Goal: Task Accomplishment & Management: Manage account settings

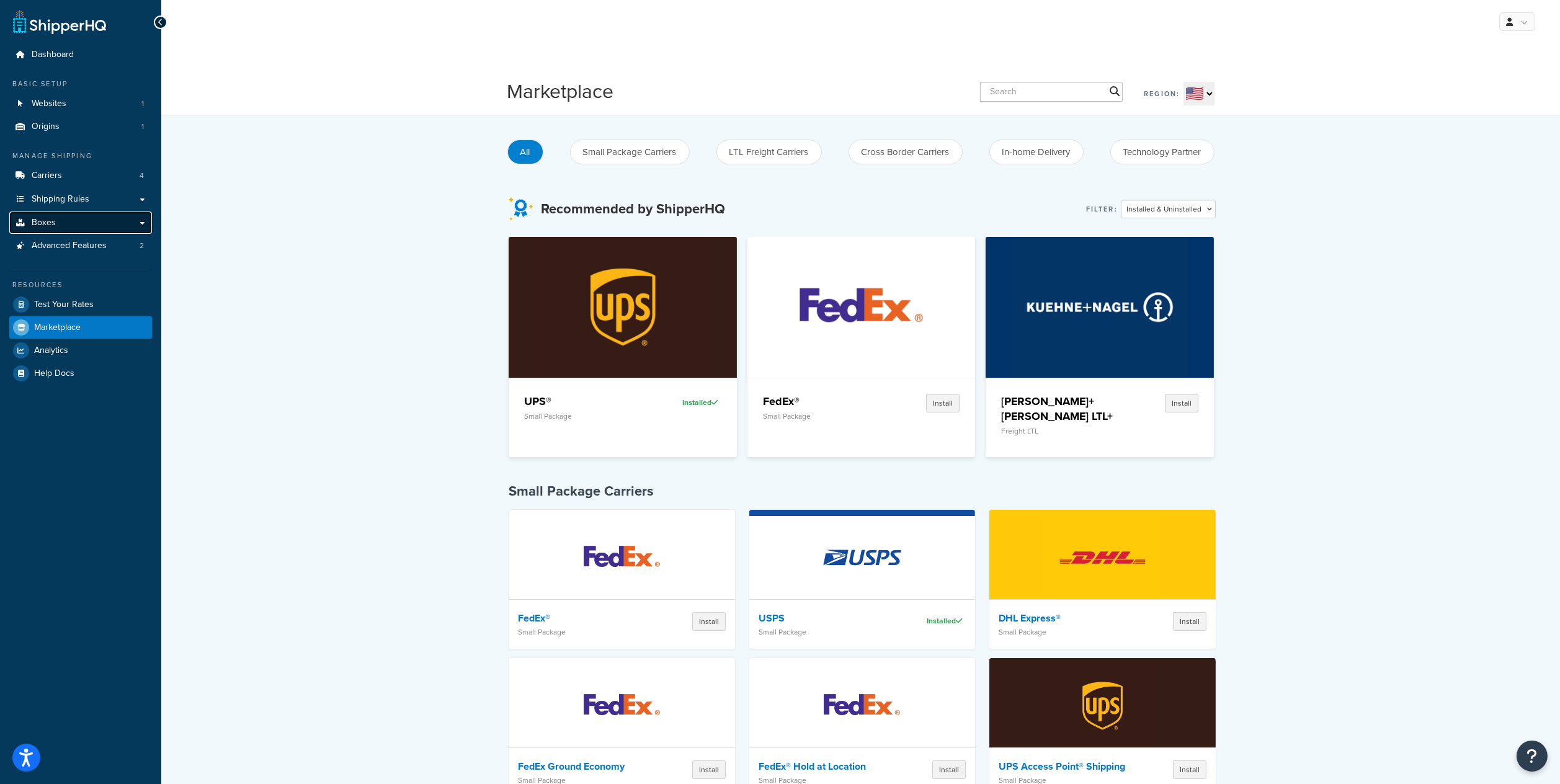
click at [74, 225] on link "Boxes" at bounding box center [80, 223] width 142 height 23
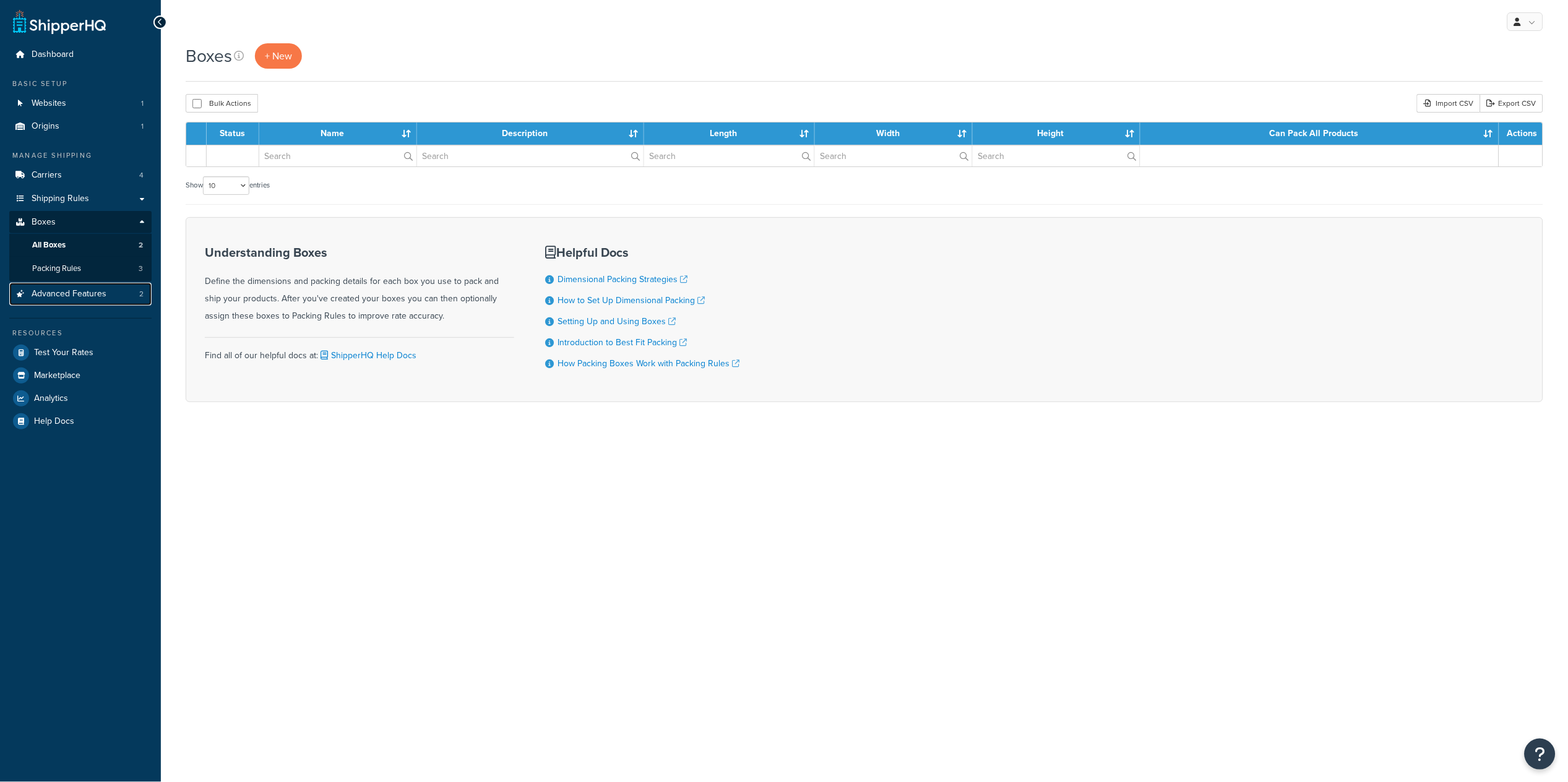
click at [75, 290] on span "Advanced Features" at bounding box center [69, 294] width 75 height 11
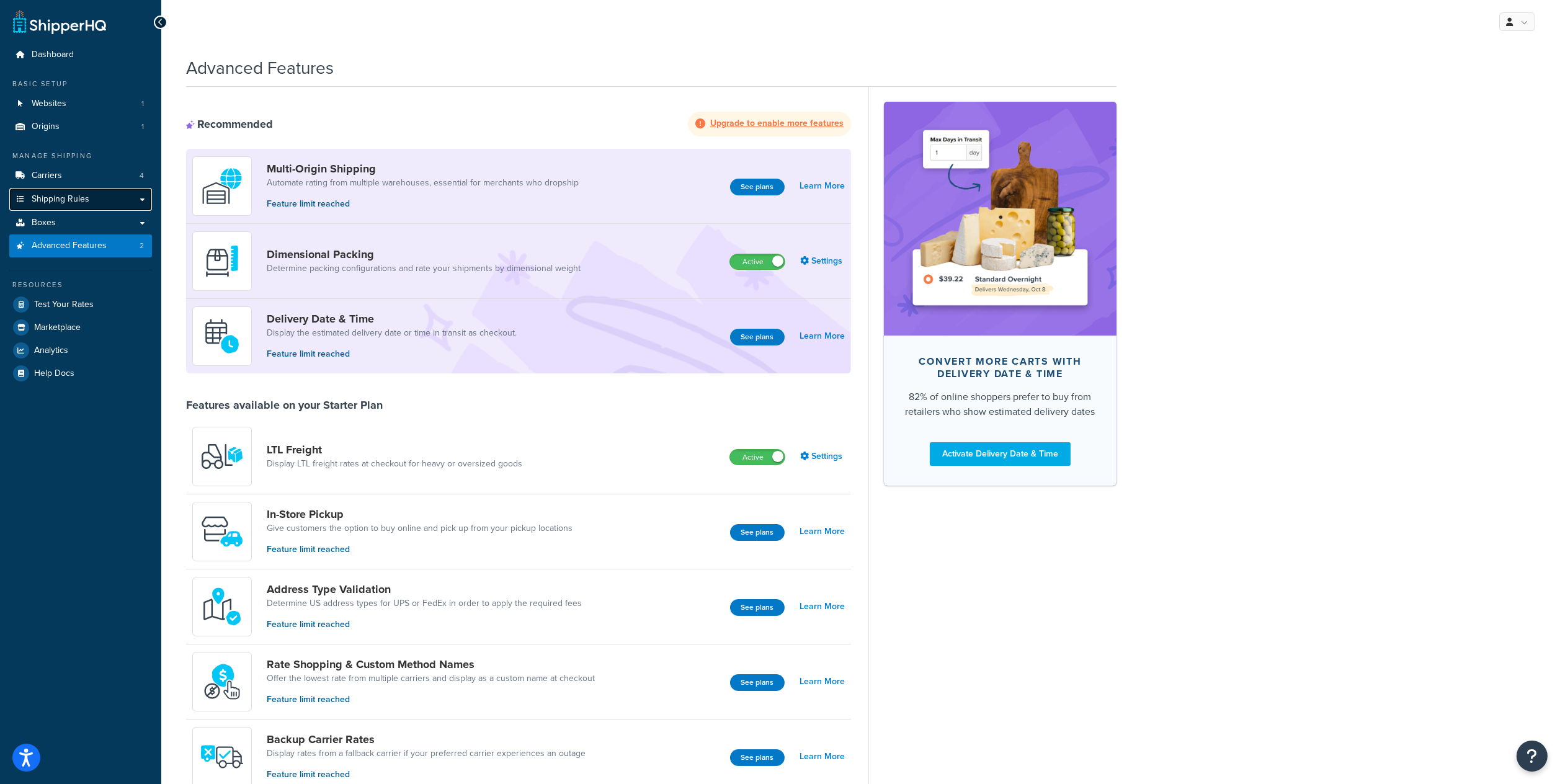
click at [75, 196] on span "Shipping Rules" at bounding box center [60, 200] width 57 height 11
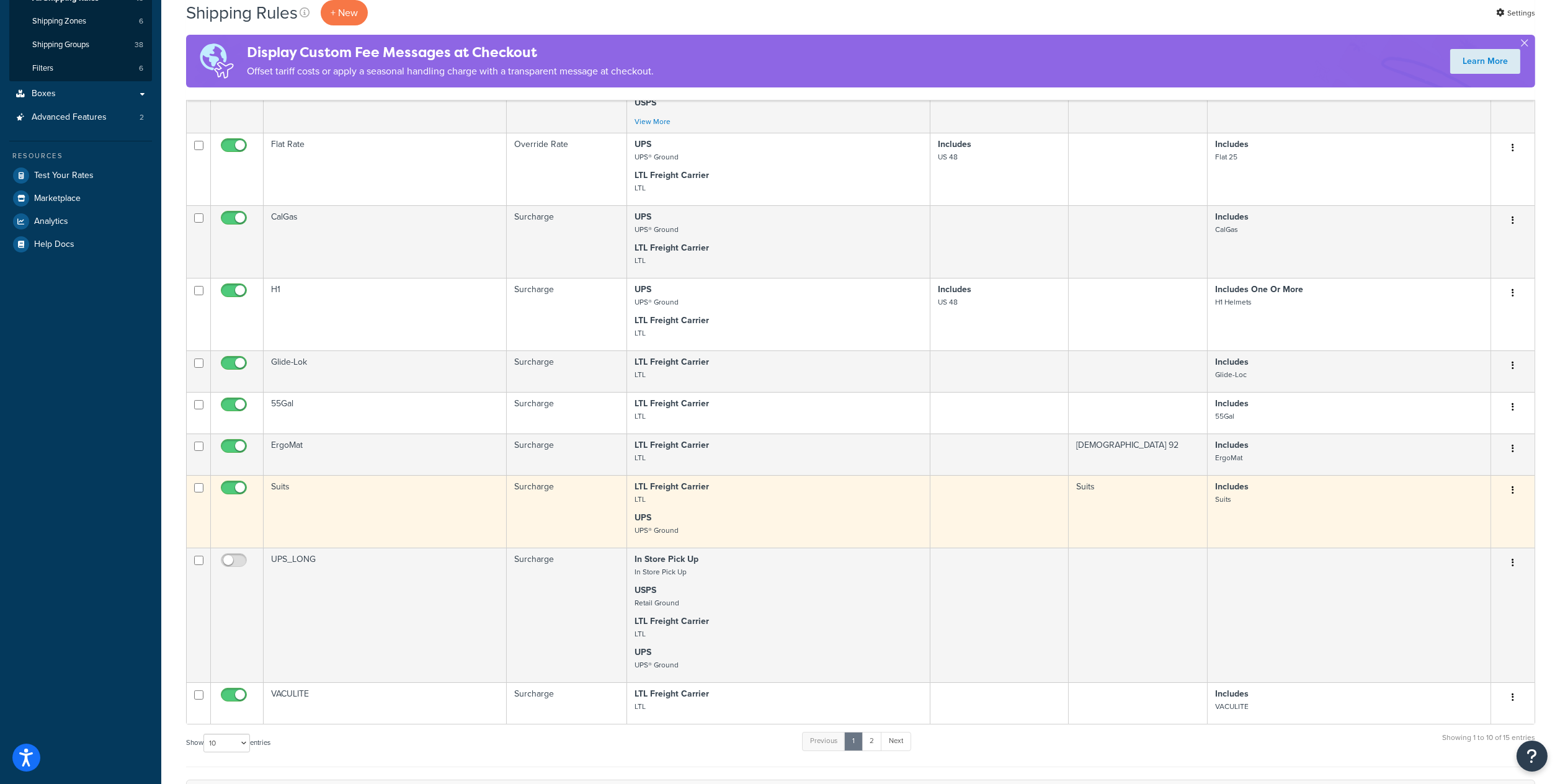
scroll to position [247, 0]
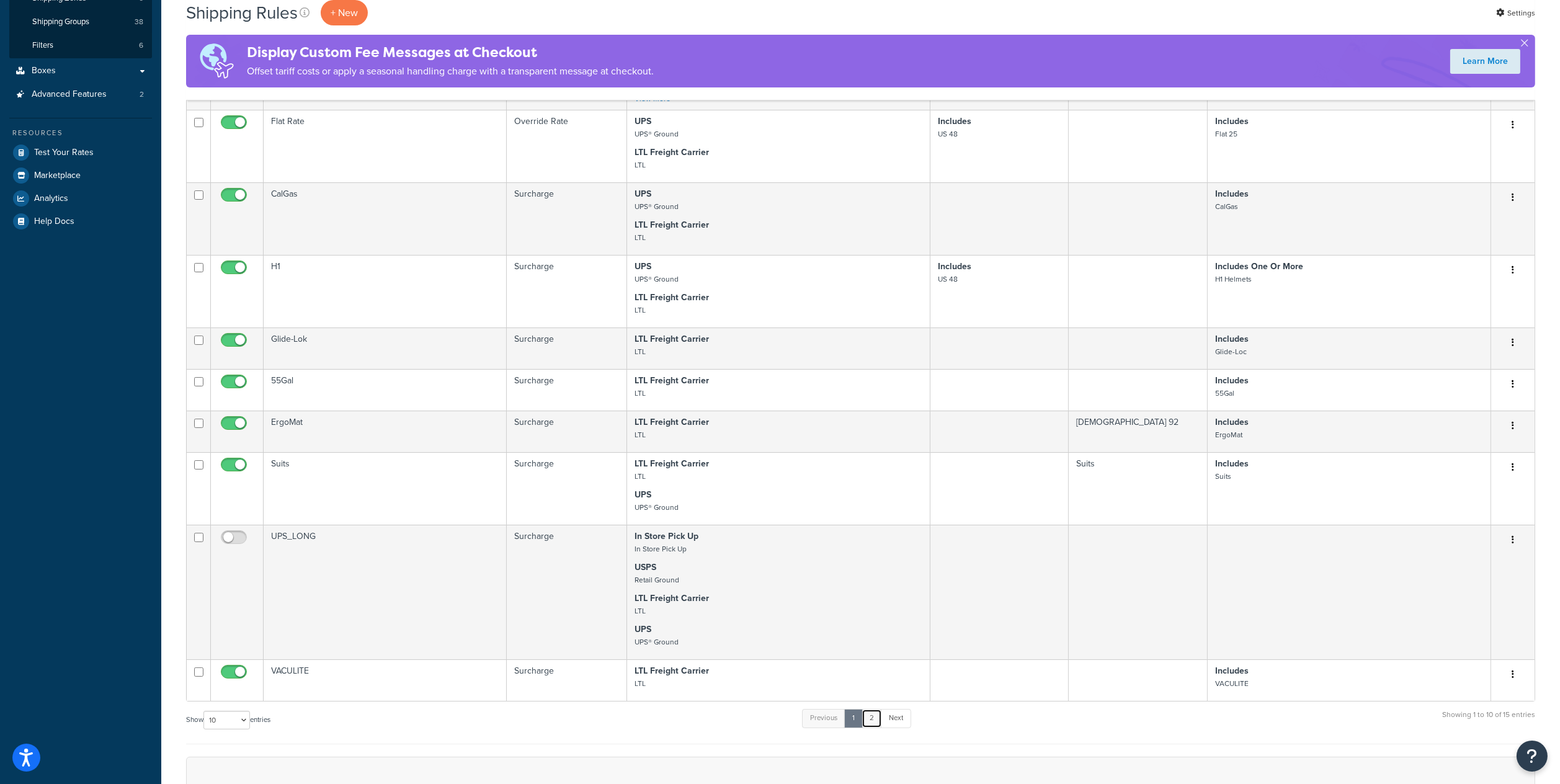
click at [876, 722] on link "2" at bounding box center [871, 718] width 20 height 19
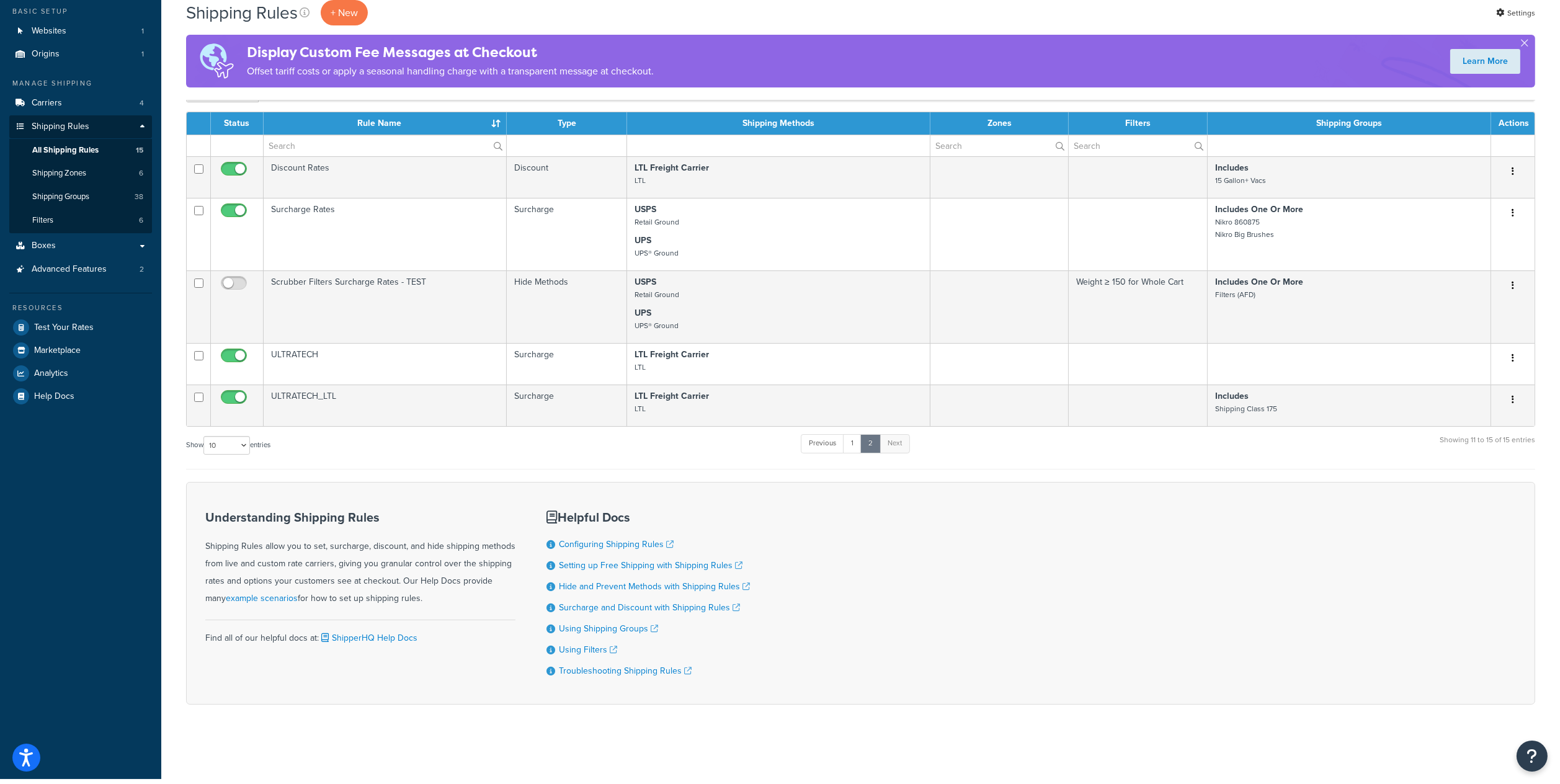
scroll to position [80, 0]
click at [860, 434] on link "1" at bounding box center [852, 443] width 19 height 19
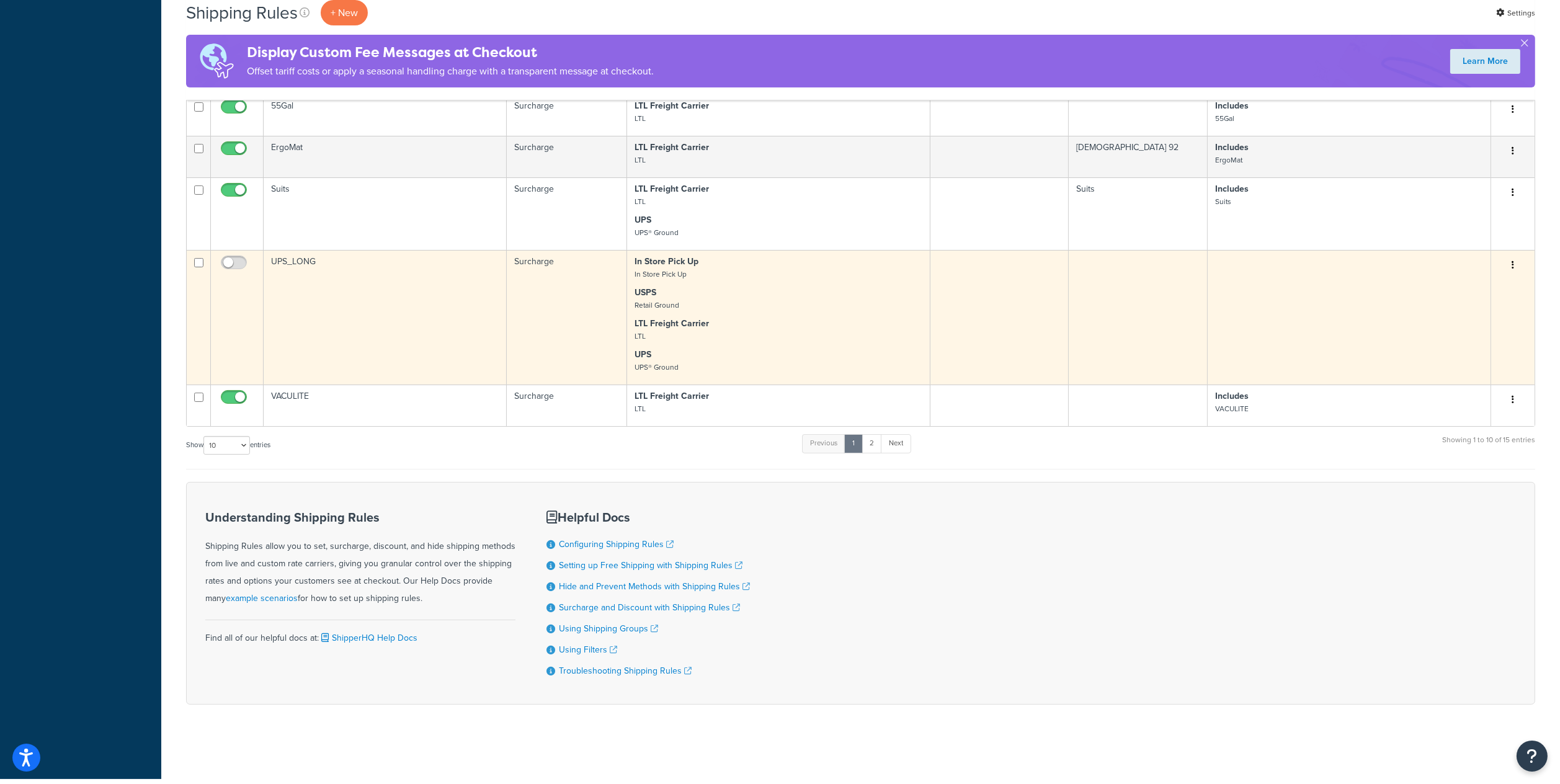
scroll to position [284, 0]
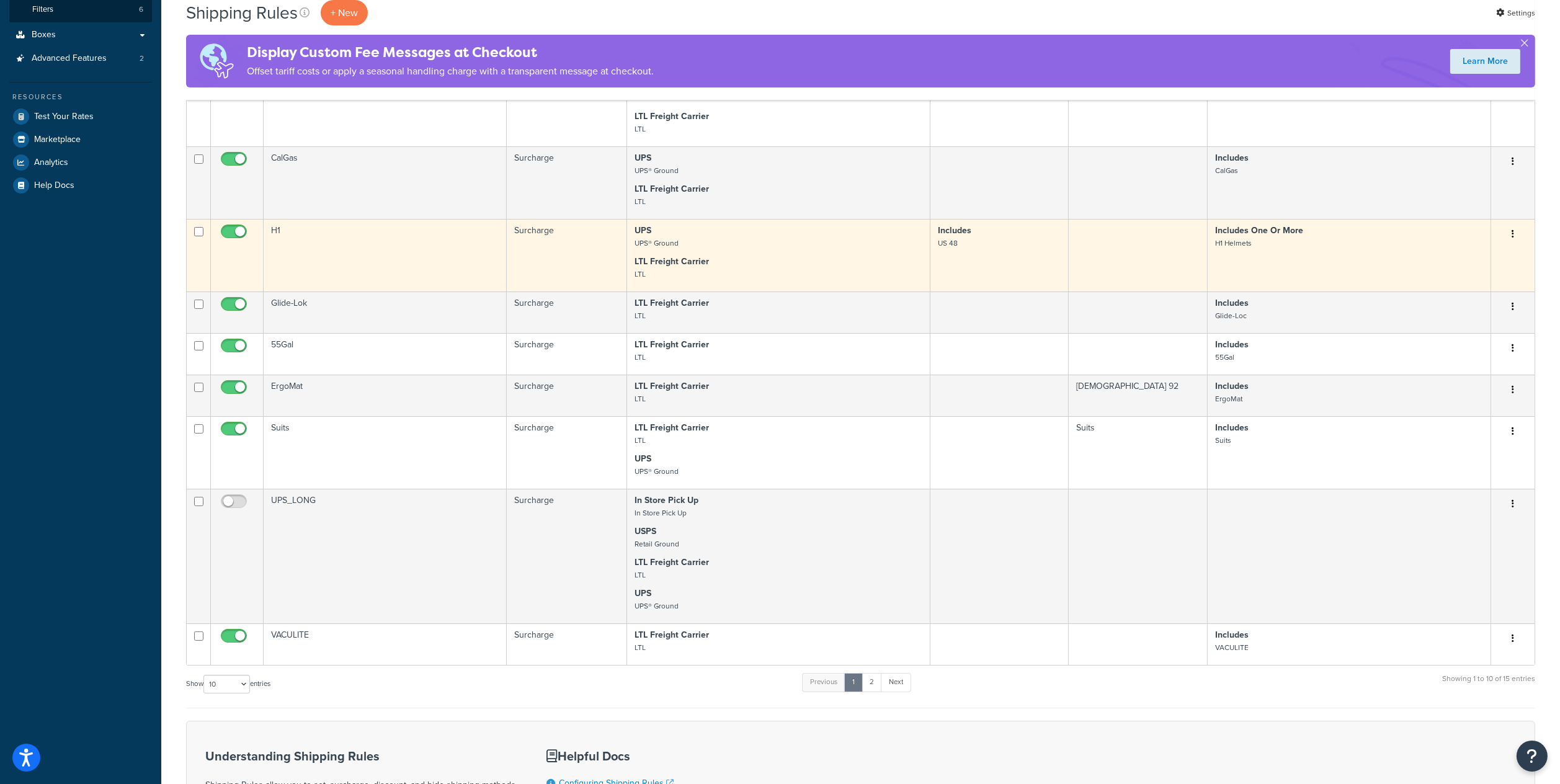
click at [1510, 236] on button "button" at bounding box center [1513, 234] width 18 height 19
click at [1495, 256] on link "Edit" at bounding box center [1472, 257] width 98 height 26
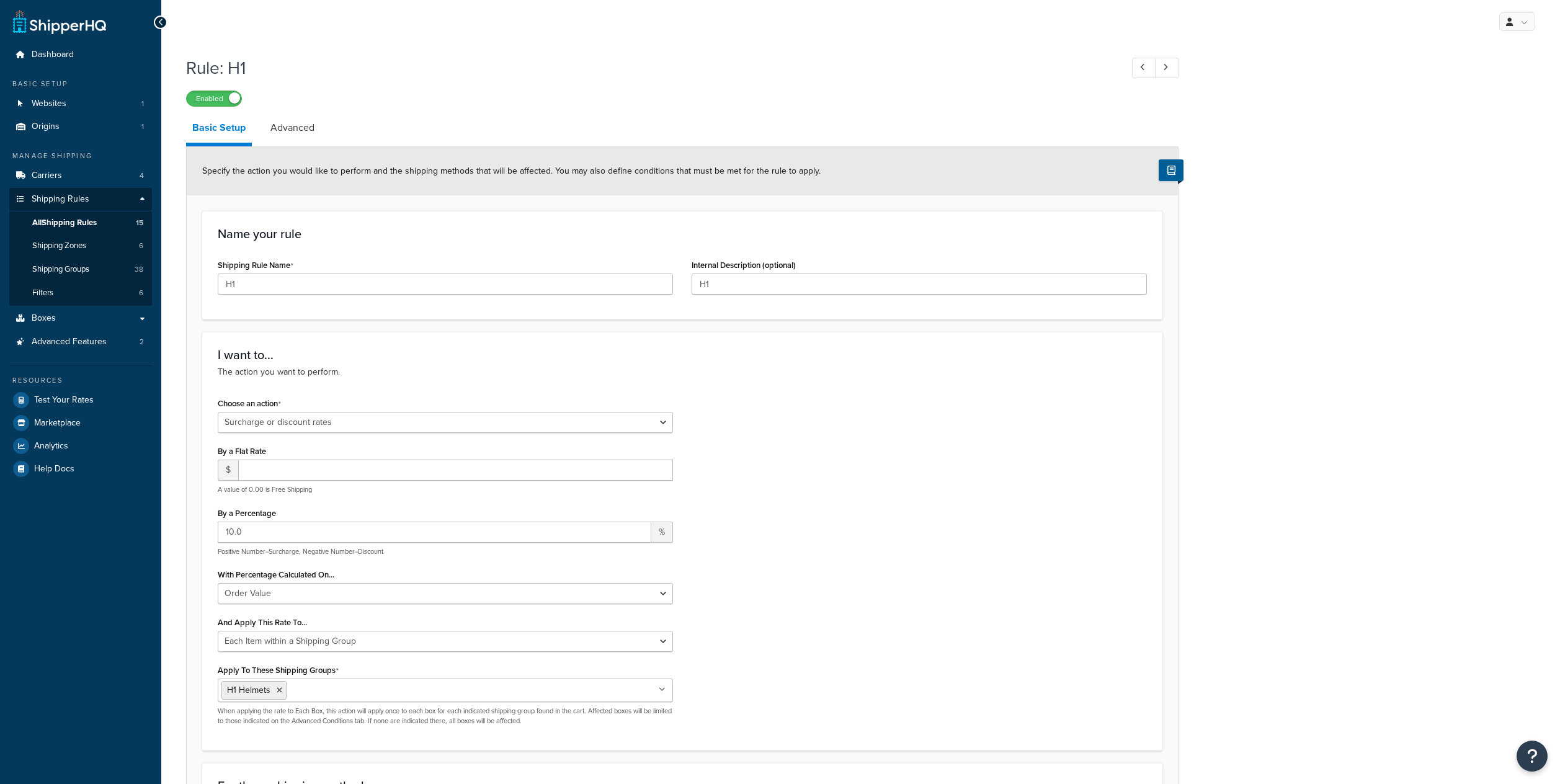
select select "SURCHARGE"
select select "ORDER"
select select "ITEM"
click at [304, 126] on link "Advanced" at bounding box center [293, 128] width 57 height 30
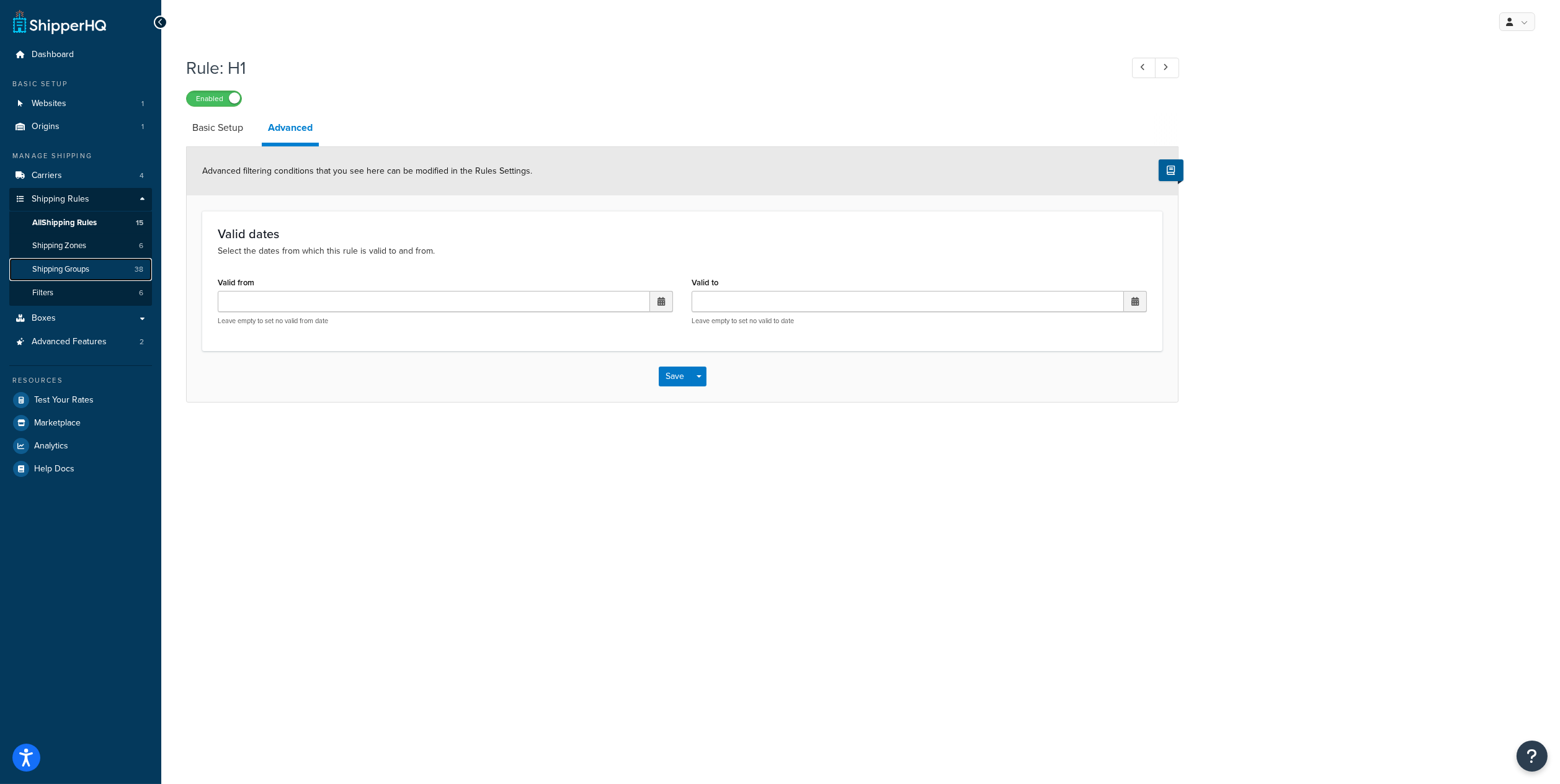
click at [94, 263] on link "Shipping Groups 38" at bounding box center [80, 270] width 142 height 23
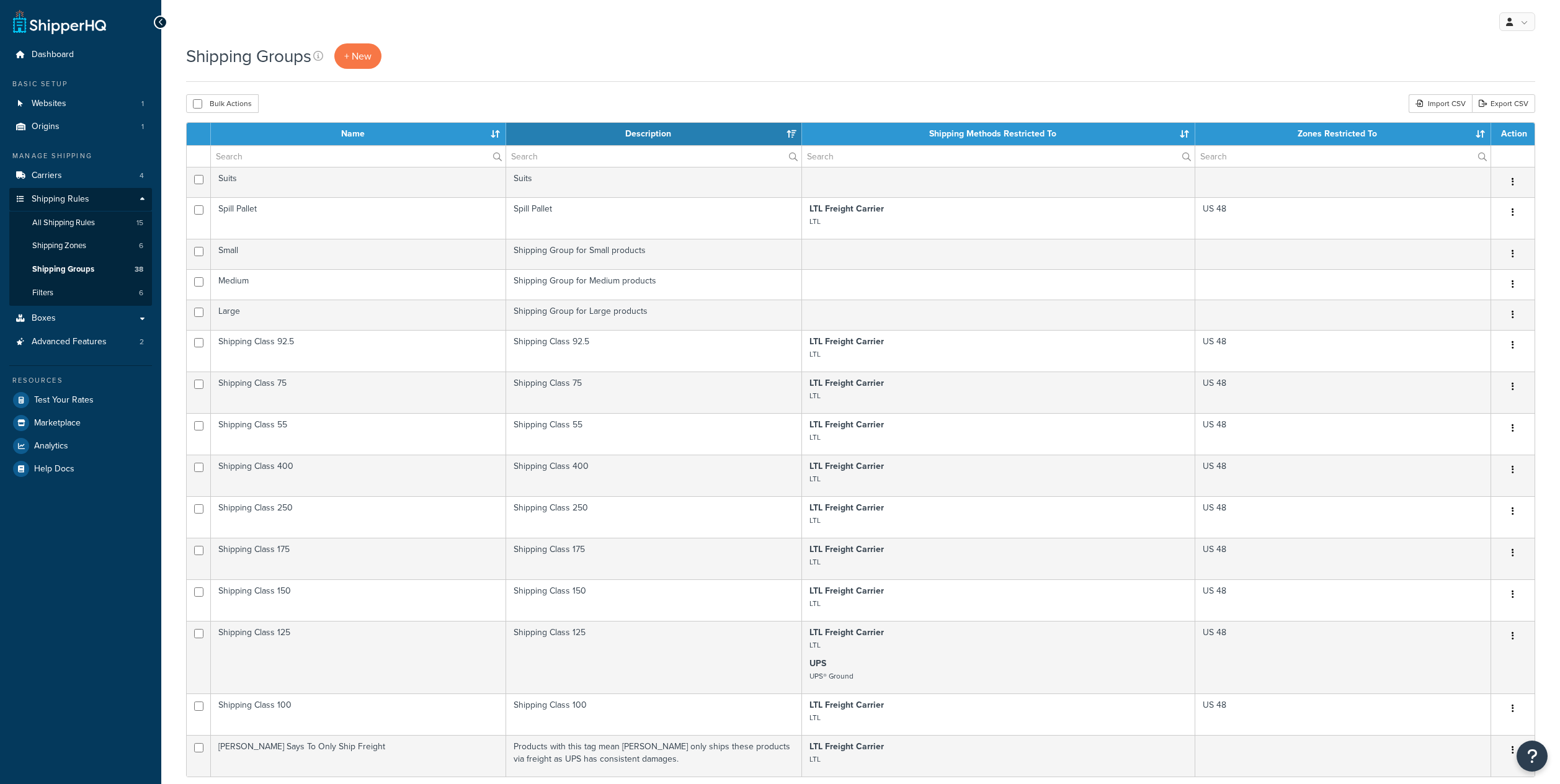
select select "15"
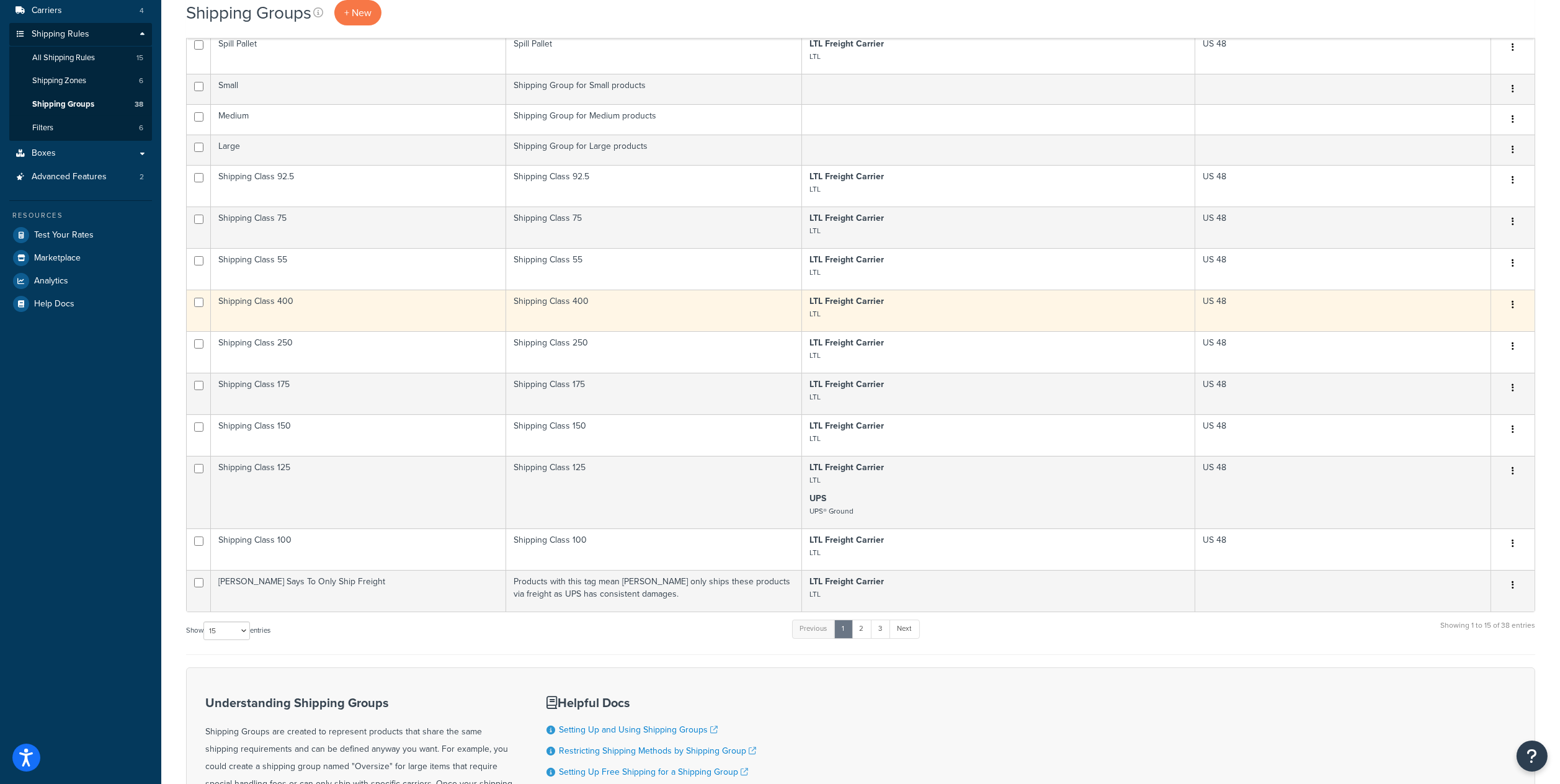
scroll to position [82, 0]
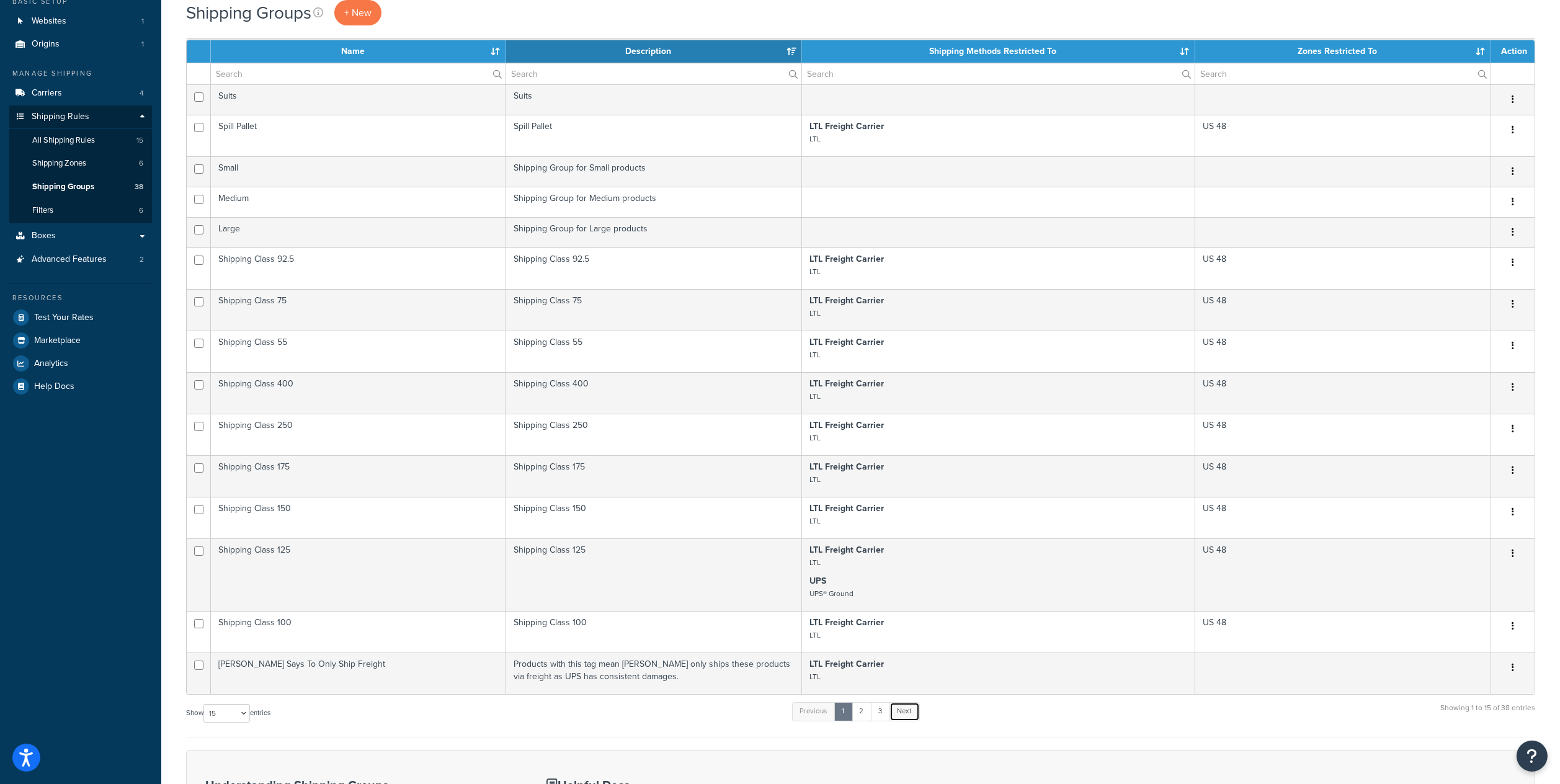
click at [914, 719] on link "Next" at bounding box center [905, 711] width 30 height 19
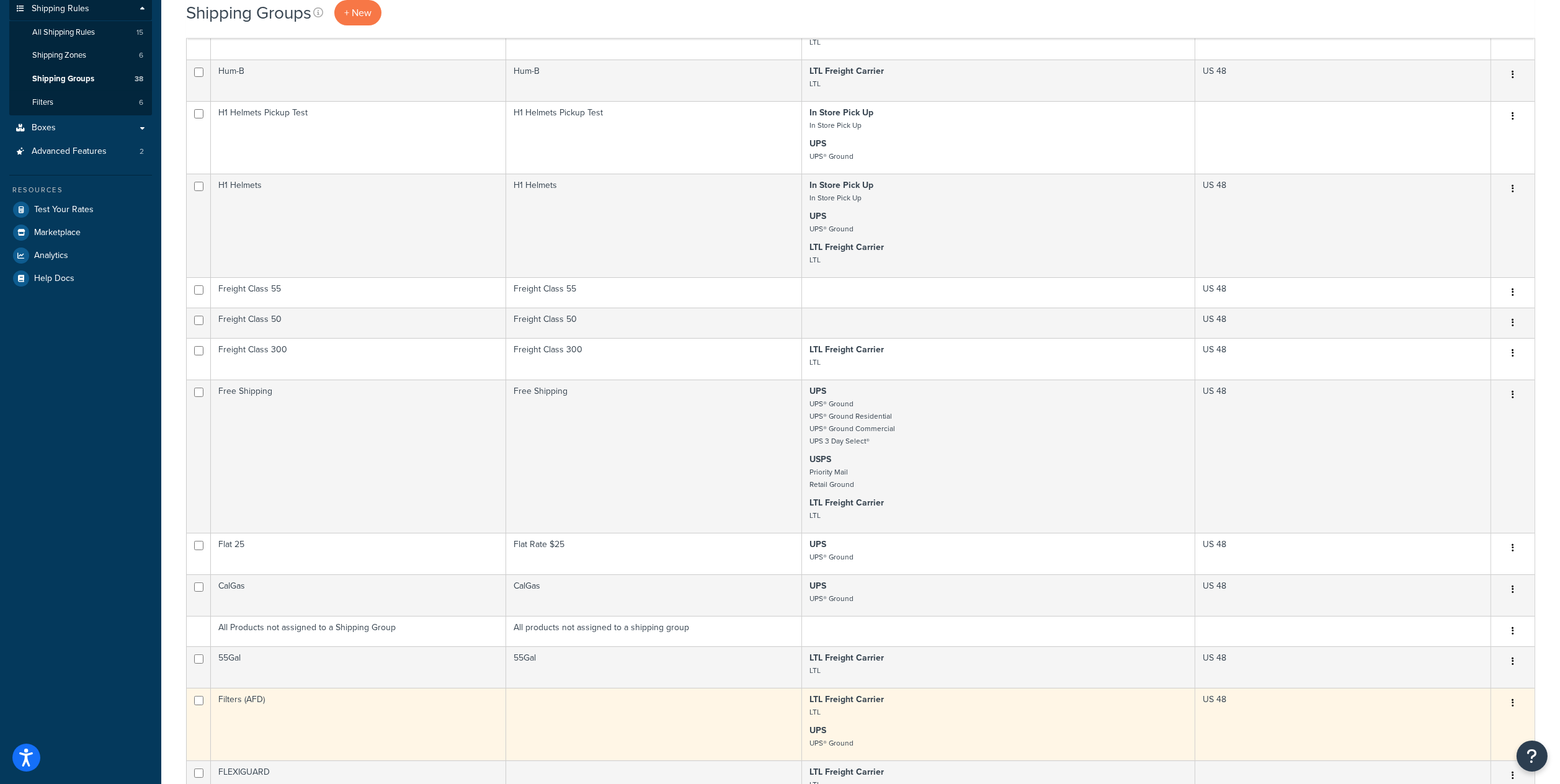
scroll to position [108, 0]
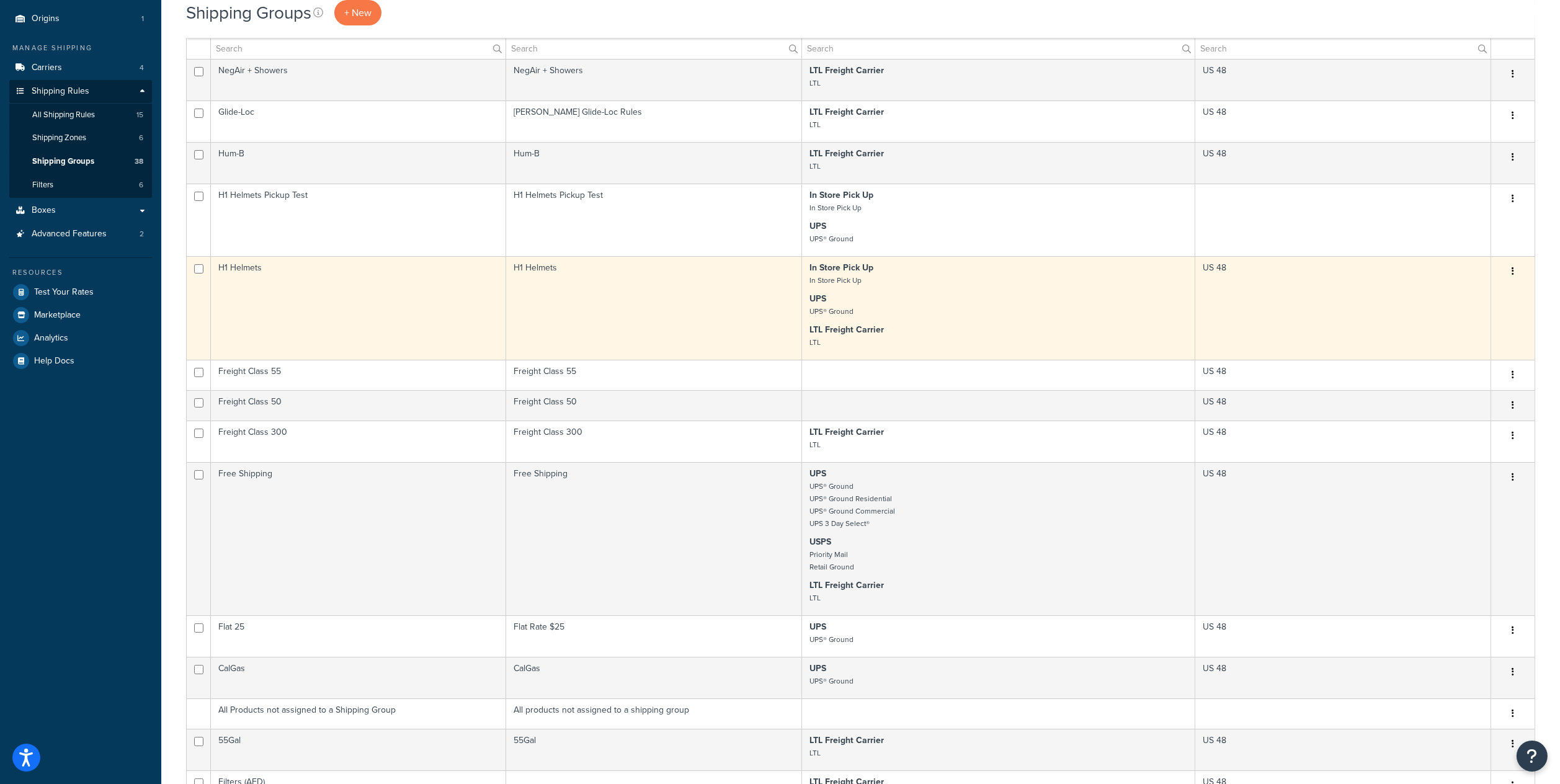
click at [1510, 272] on button "button" at bounding box center [1513, 271] width 18 height 19
click at [1480, 293] on link "Edit" at bounding box center [1463, 298] width 98 height 26
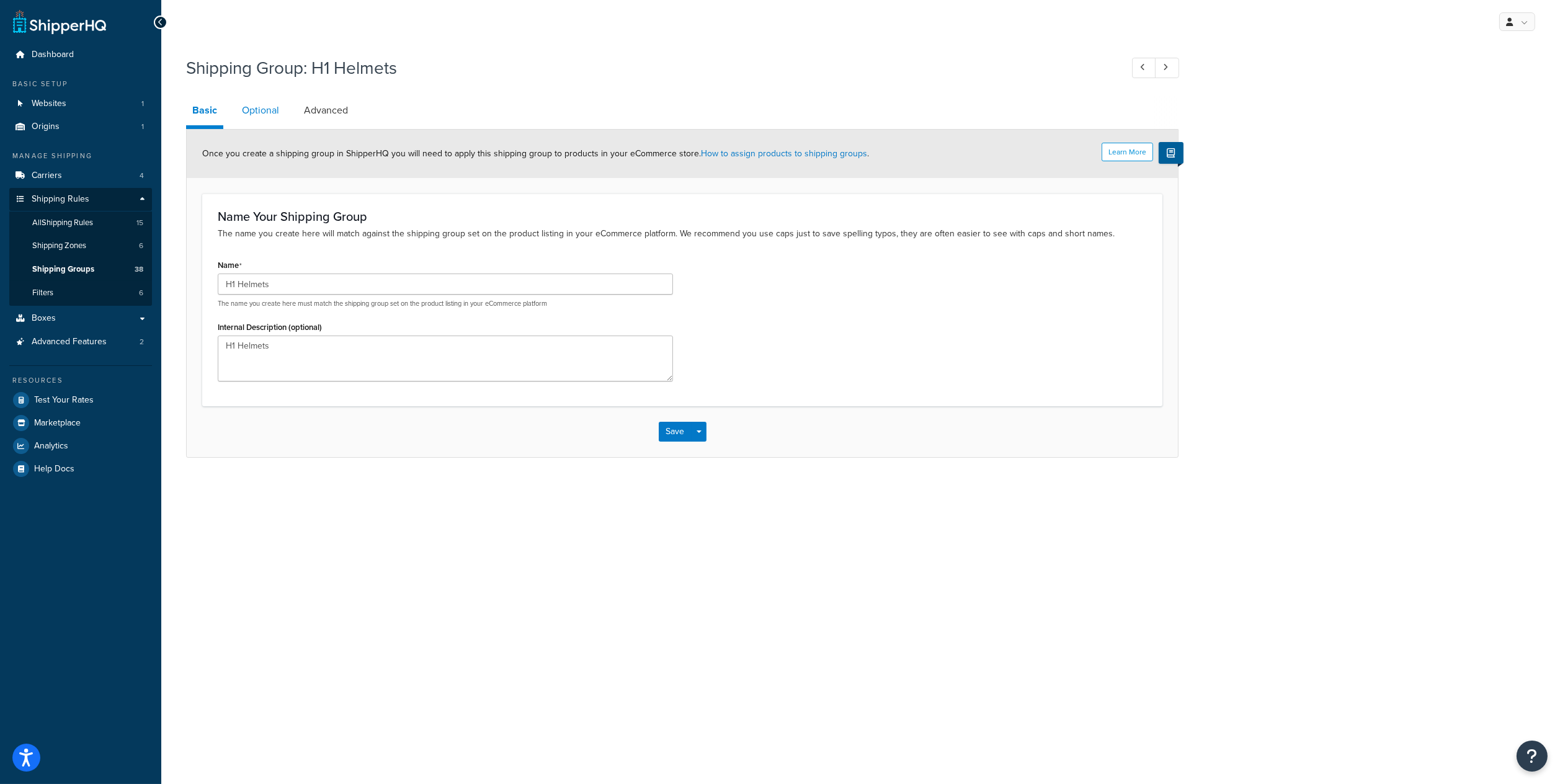
click at [269, 109] on link "Optional" at bounding box center [261, 110] width 50 height 30
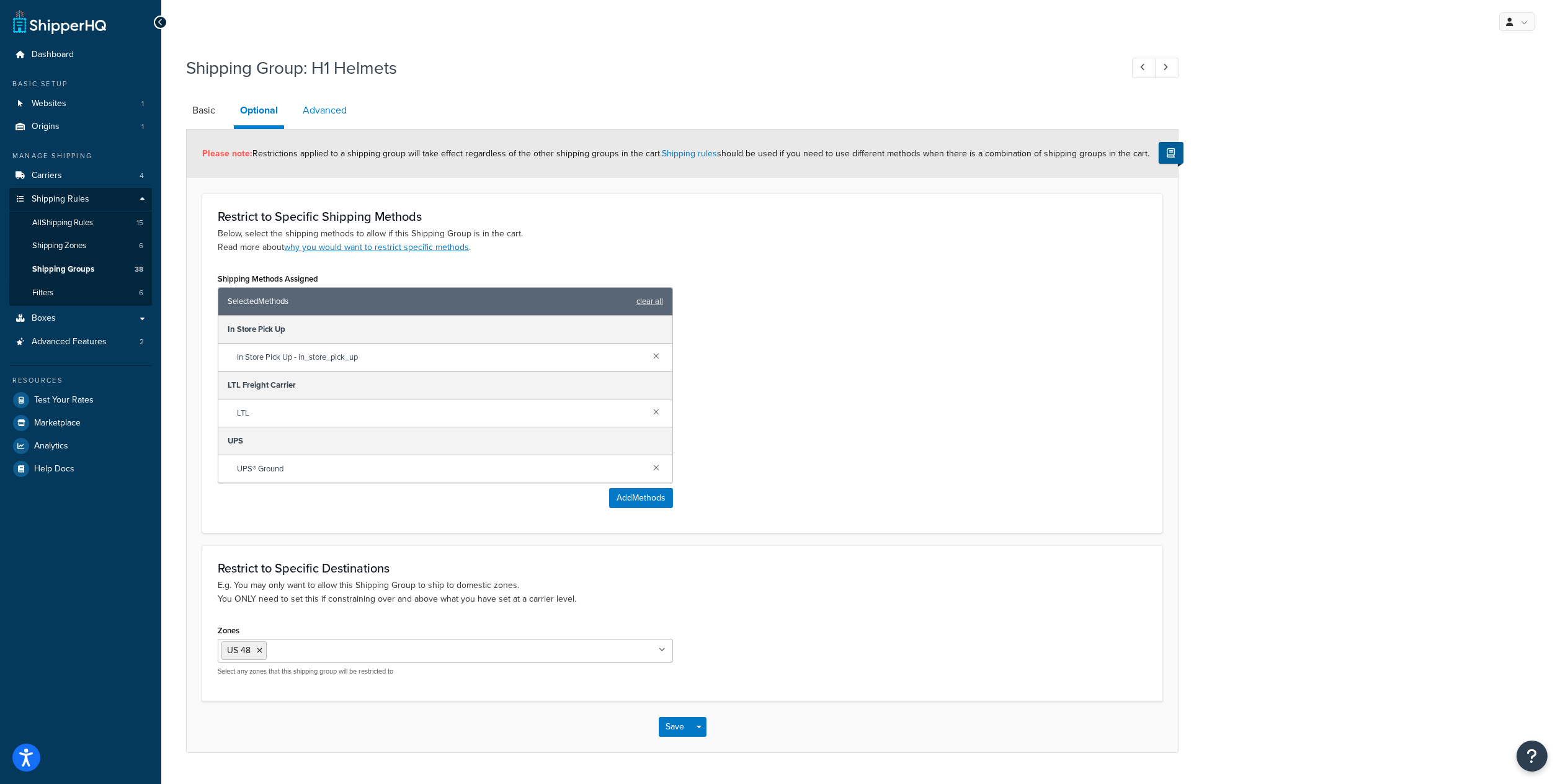
click at [310, 107] on link "Advanced" at bounding box center [325, 110] width 57 height 30
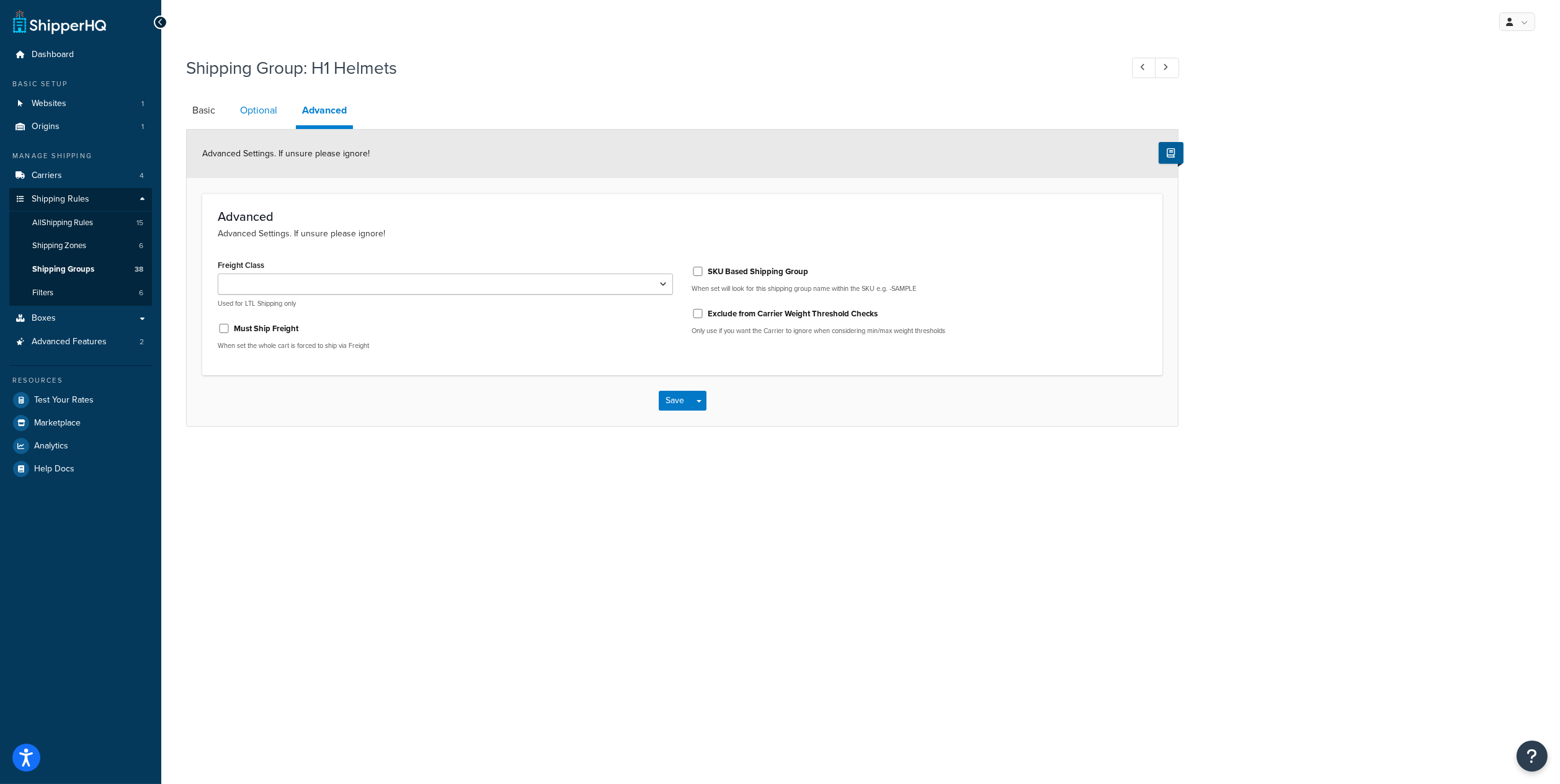
click at [270, 109] on link "Optional" at bounding box center [258, 110] width 50 height 30
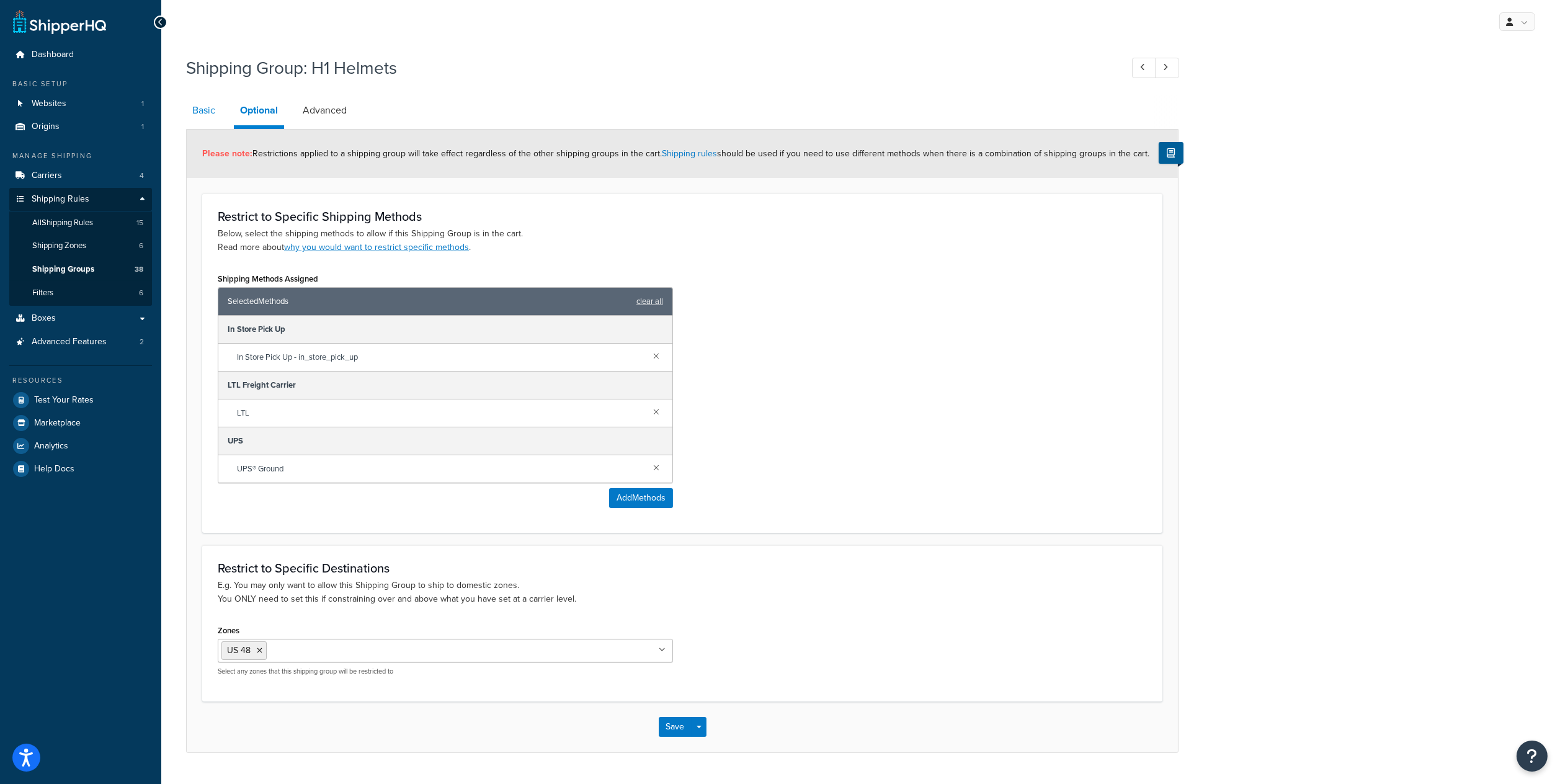
click at [219, 111] on link "Basic" at bounding box center [203, 110] width 35 height 30
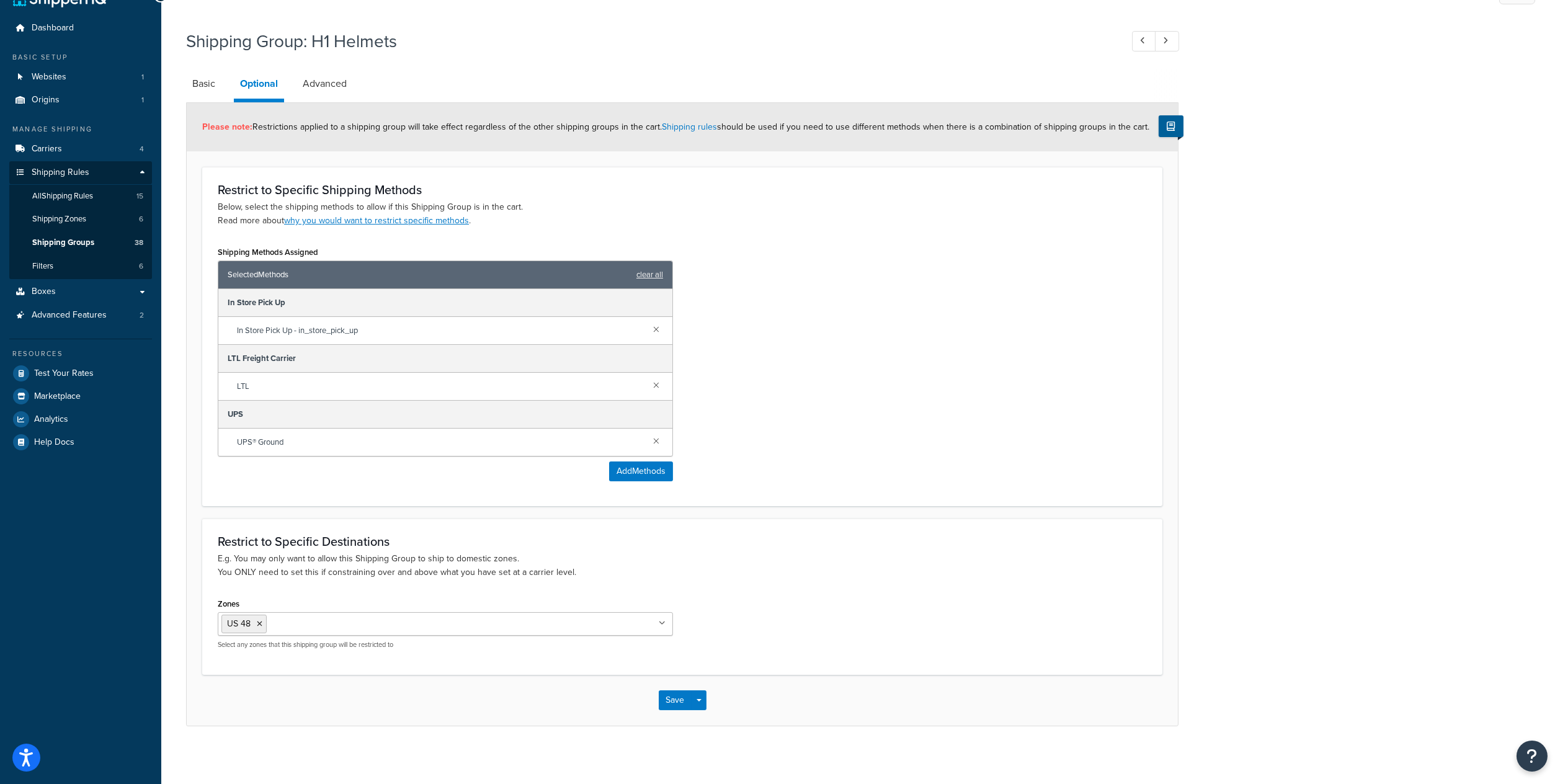
scroll to position [38, 0]
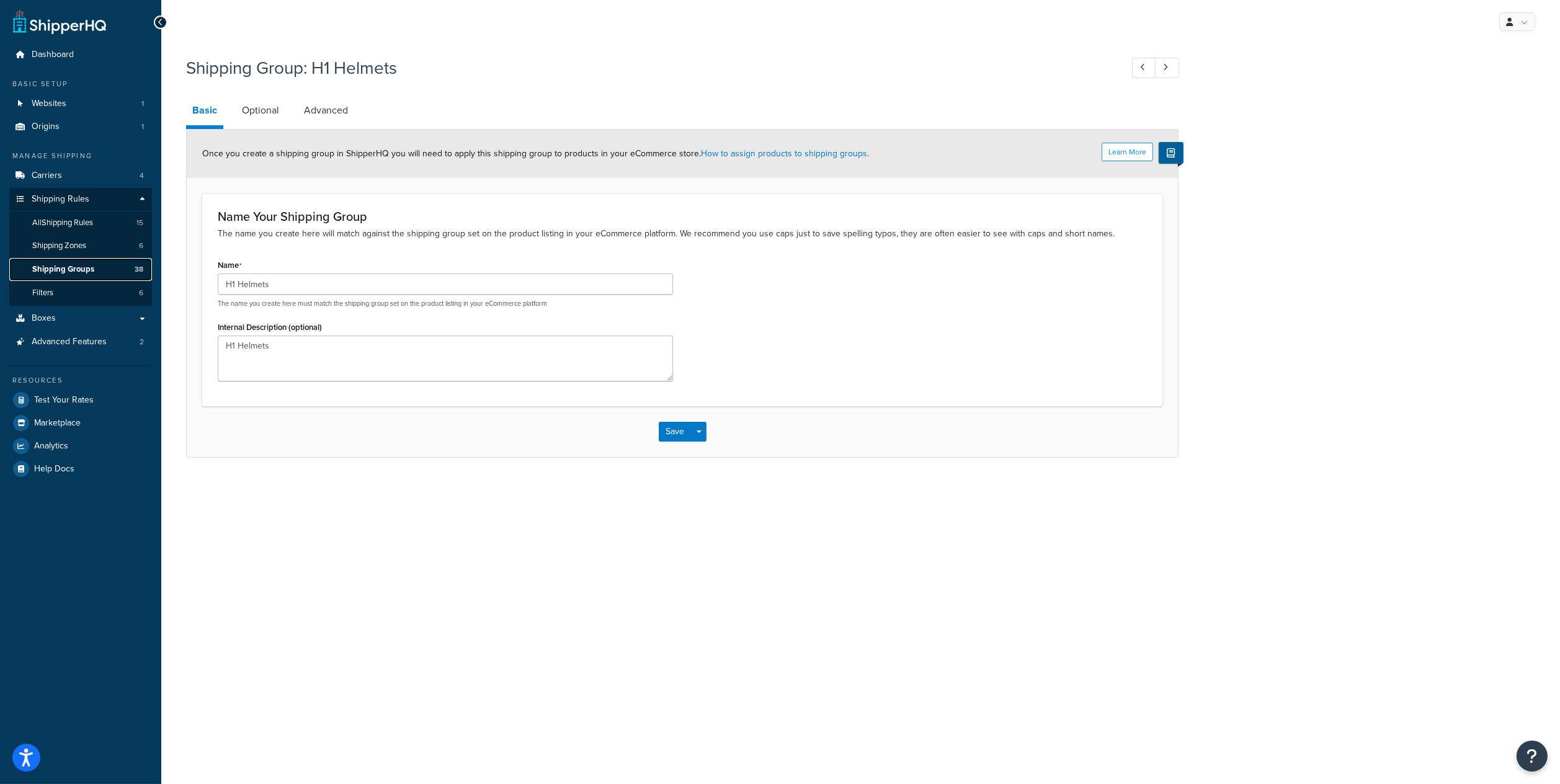
click at [77, 270] on span "Shipping Groups" at bounding box center [63, 270] width 62 height 11
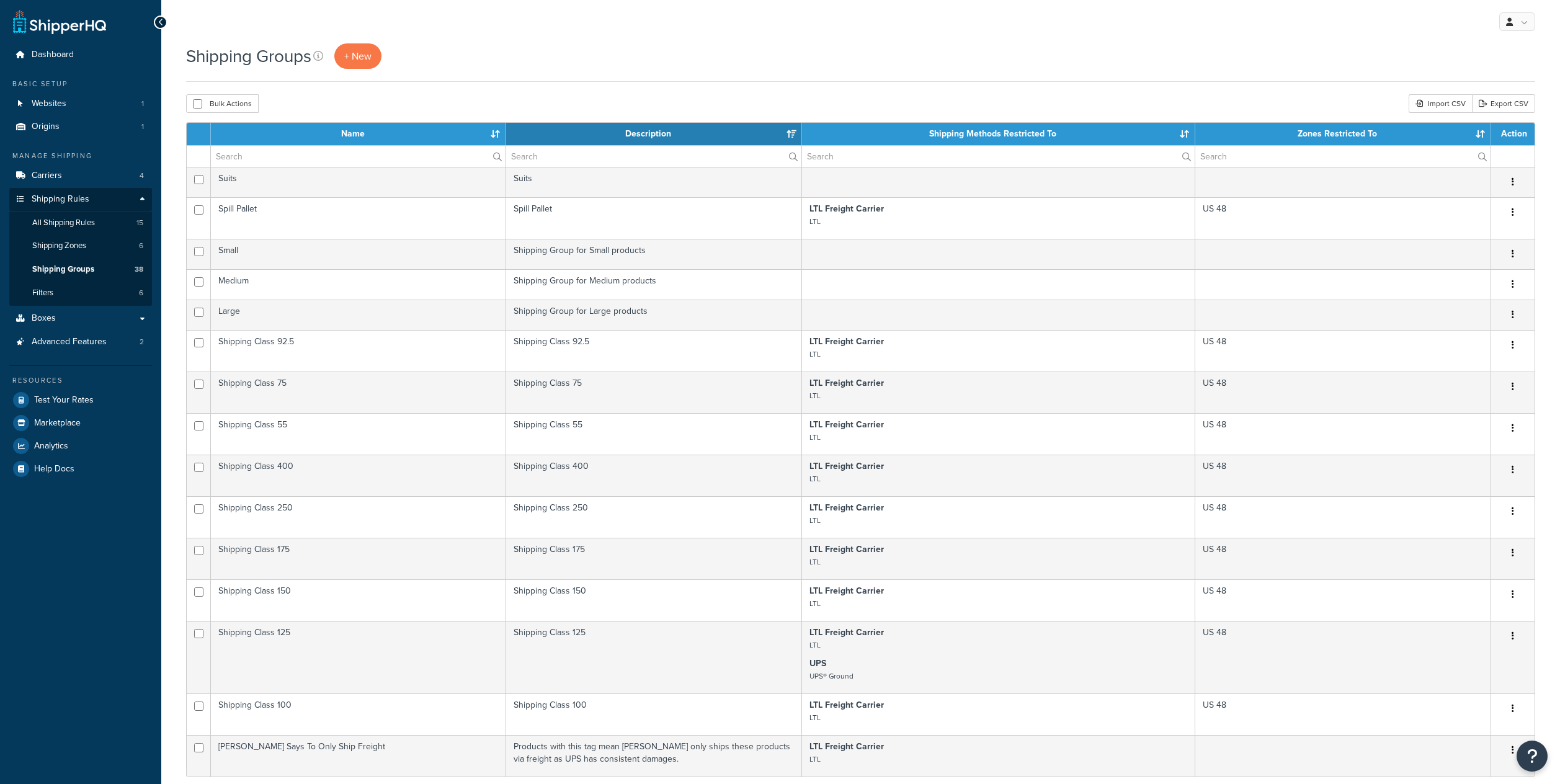
select select "15"
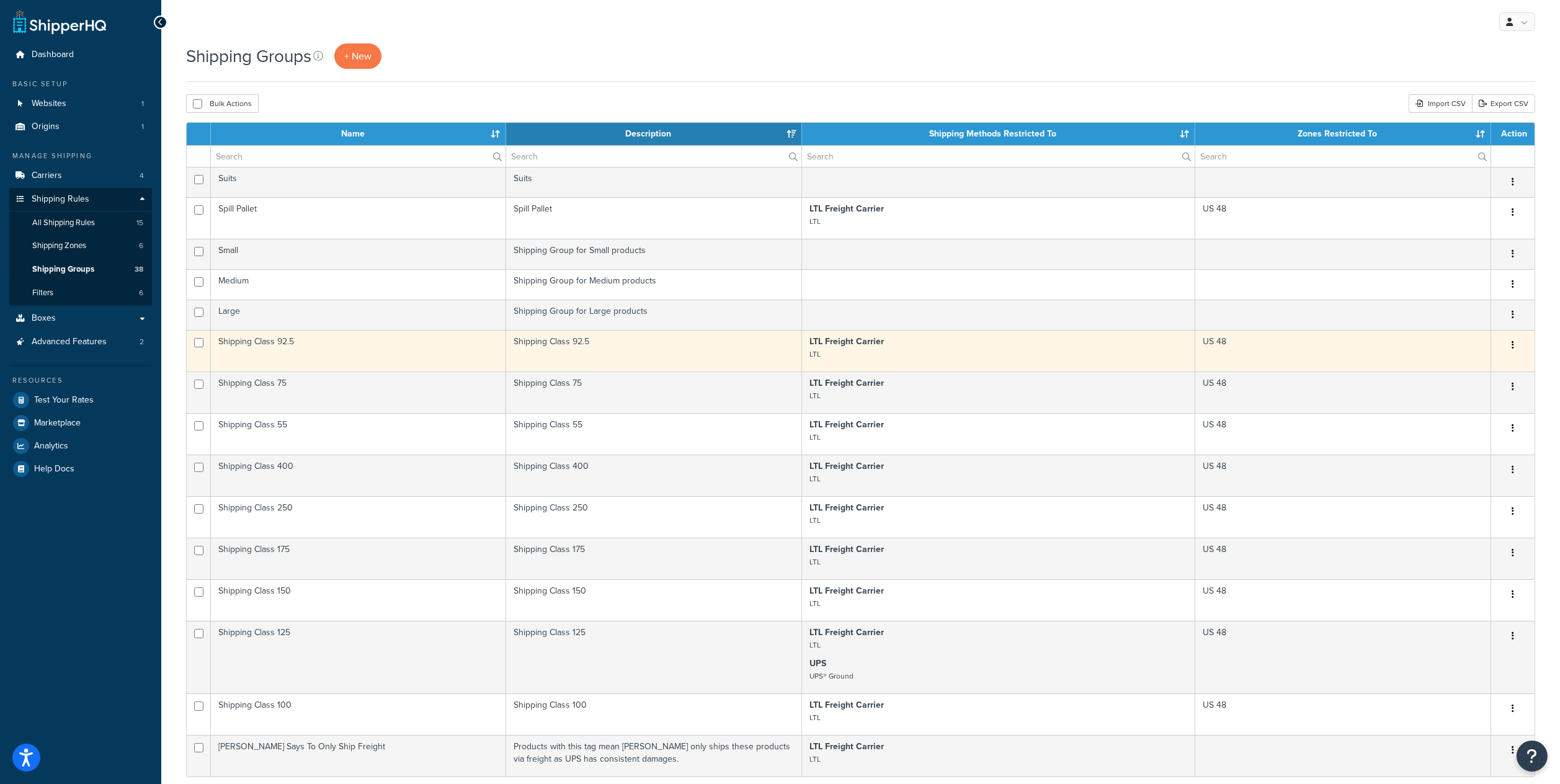
scroll to position [82, 0]
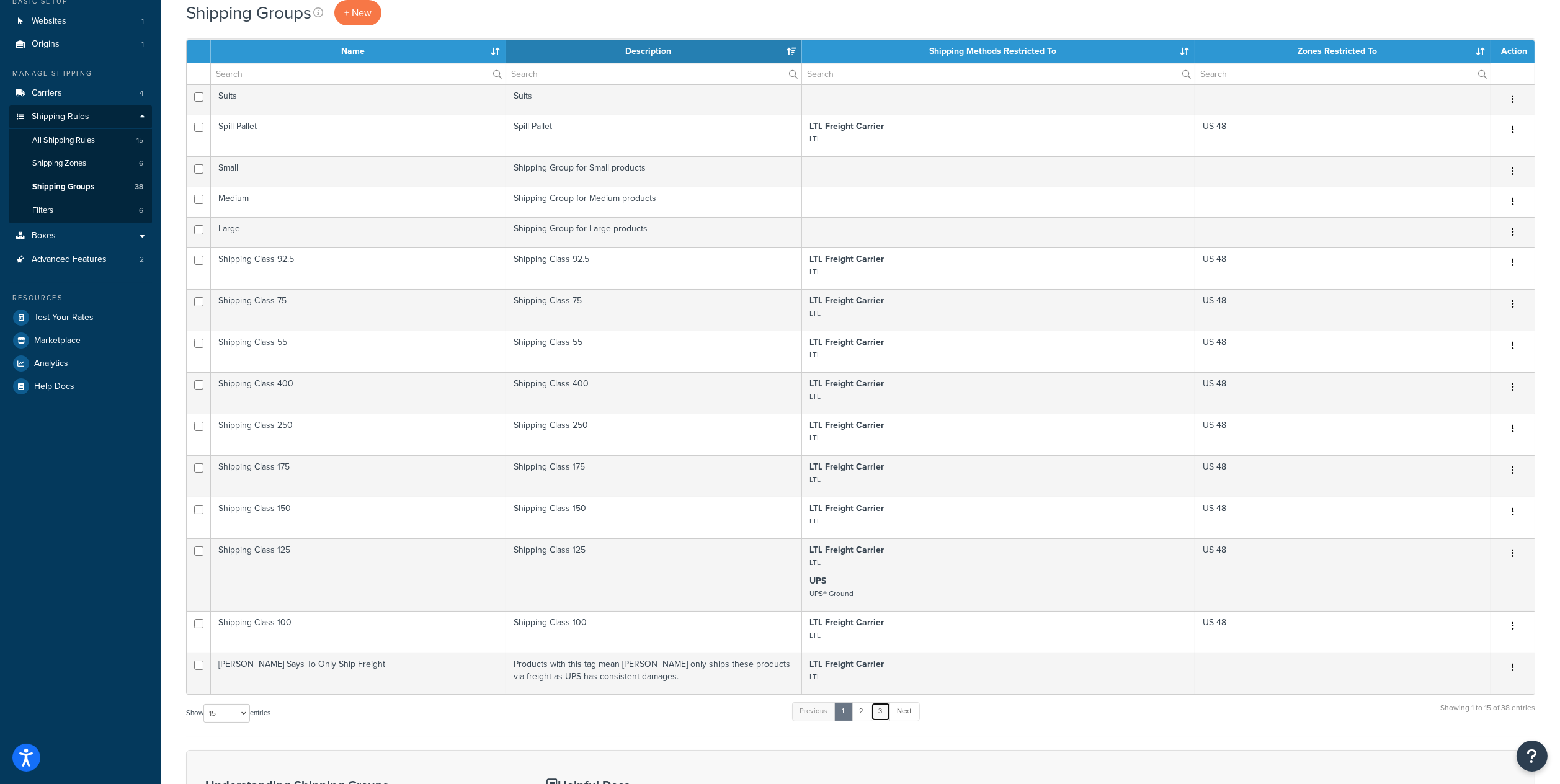
click at [887, 714] on link "3" at bounding box center [881, 711] width 19 height 19
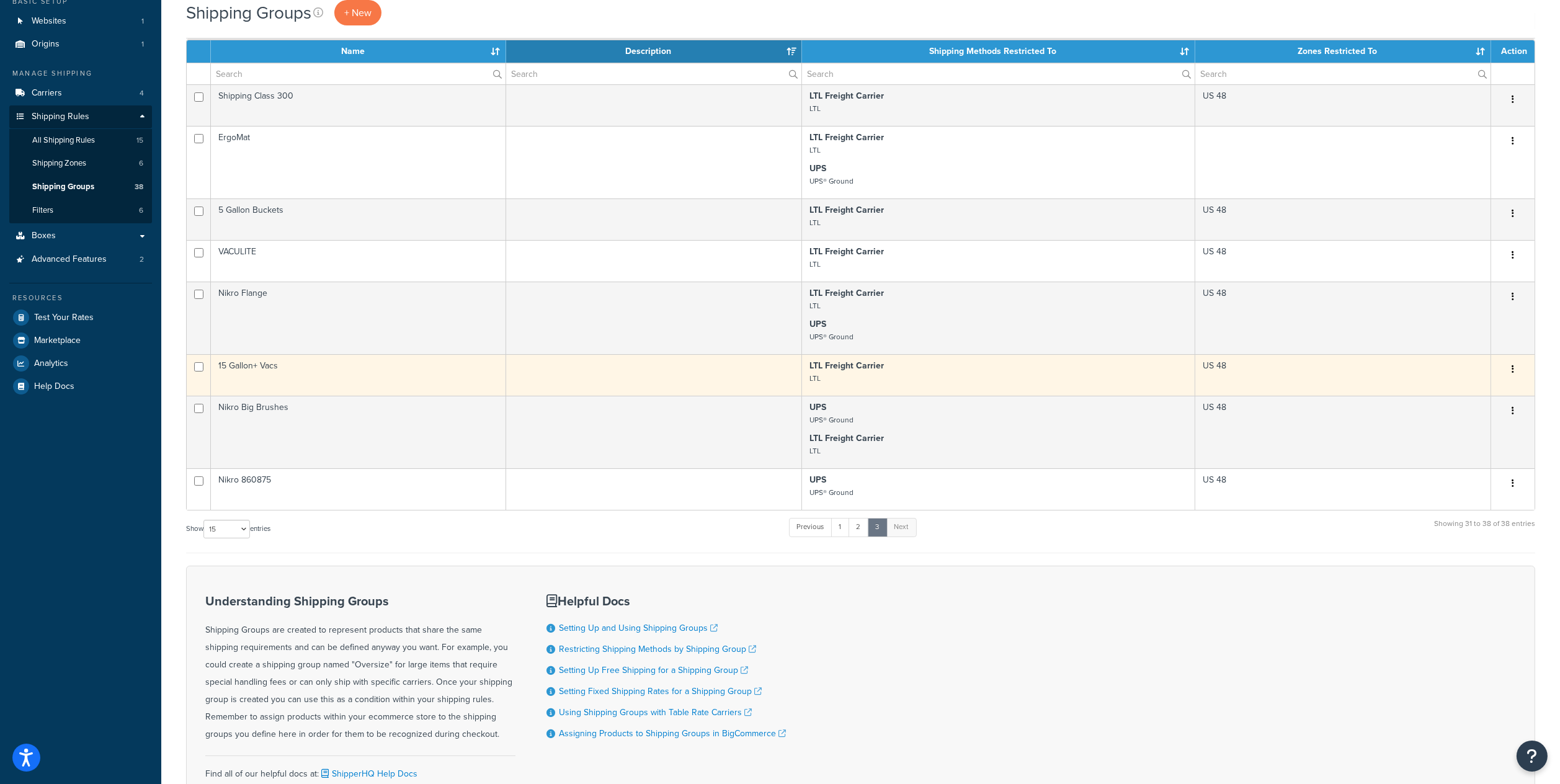
click at [1514, 370] on button "button" at bounding box center [1513, 369] width 18 height 19
click at [1487, 385] on link "Edit" at bounding box center [1463, 396] width 98 height 26
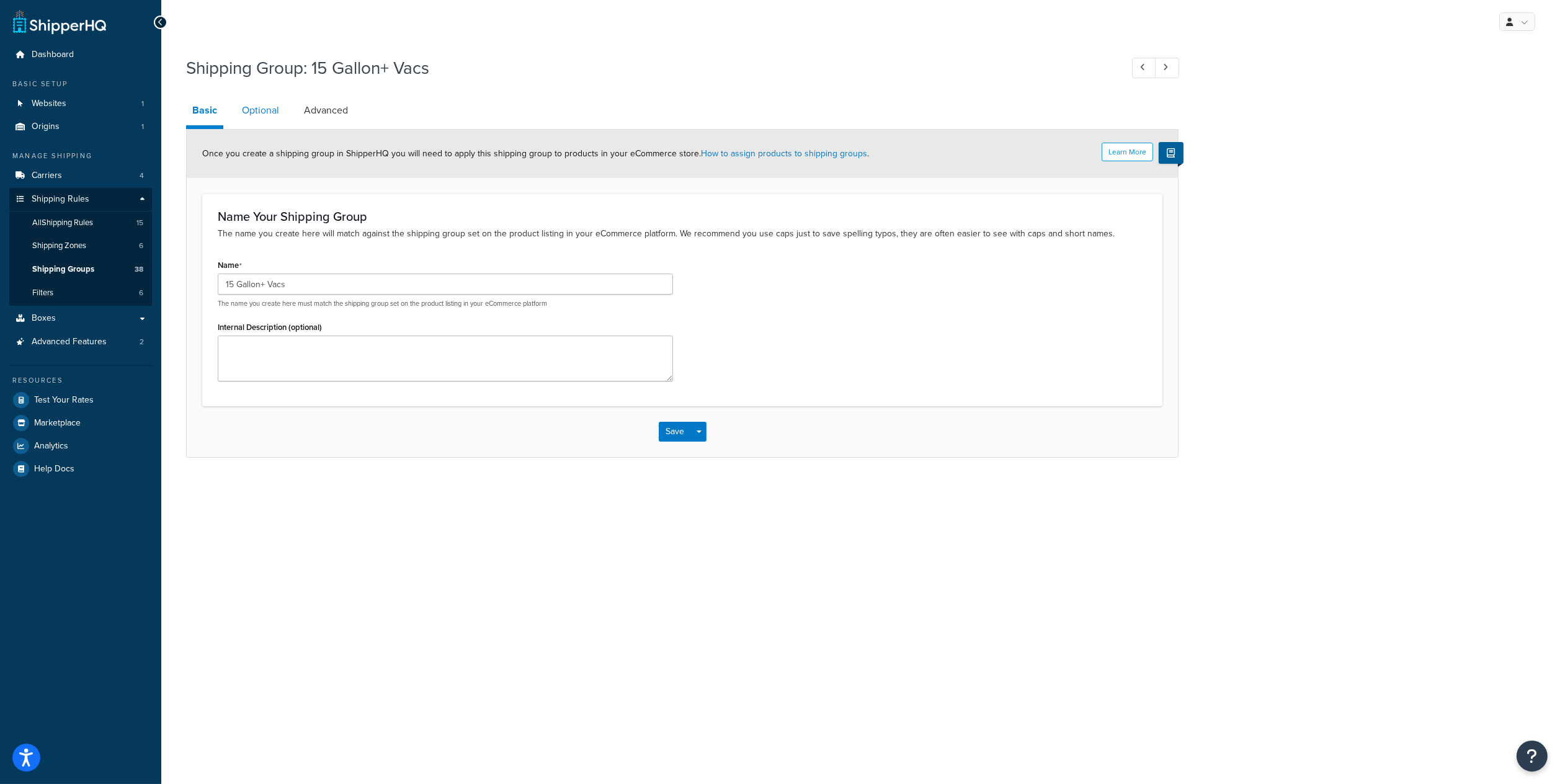
click at [253, 106] on link "Optional" at bounding box center [261, 110] width 50 height 30
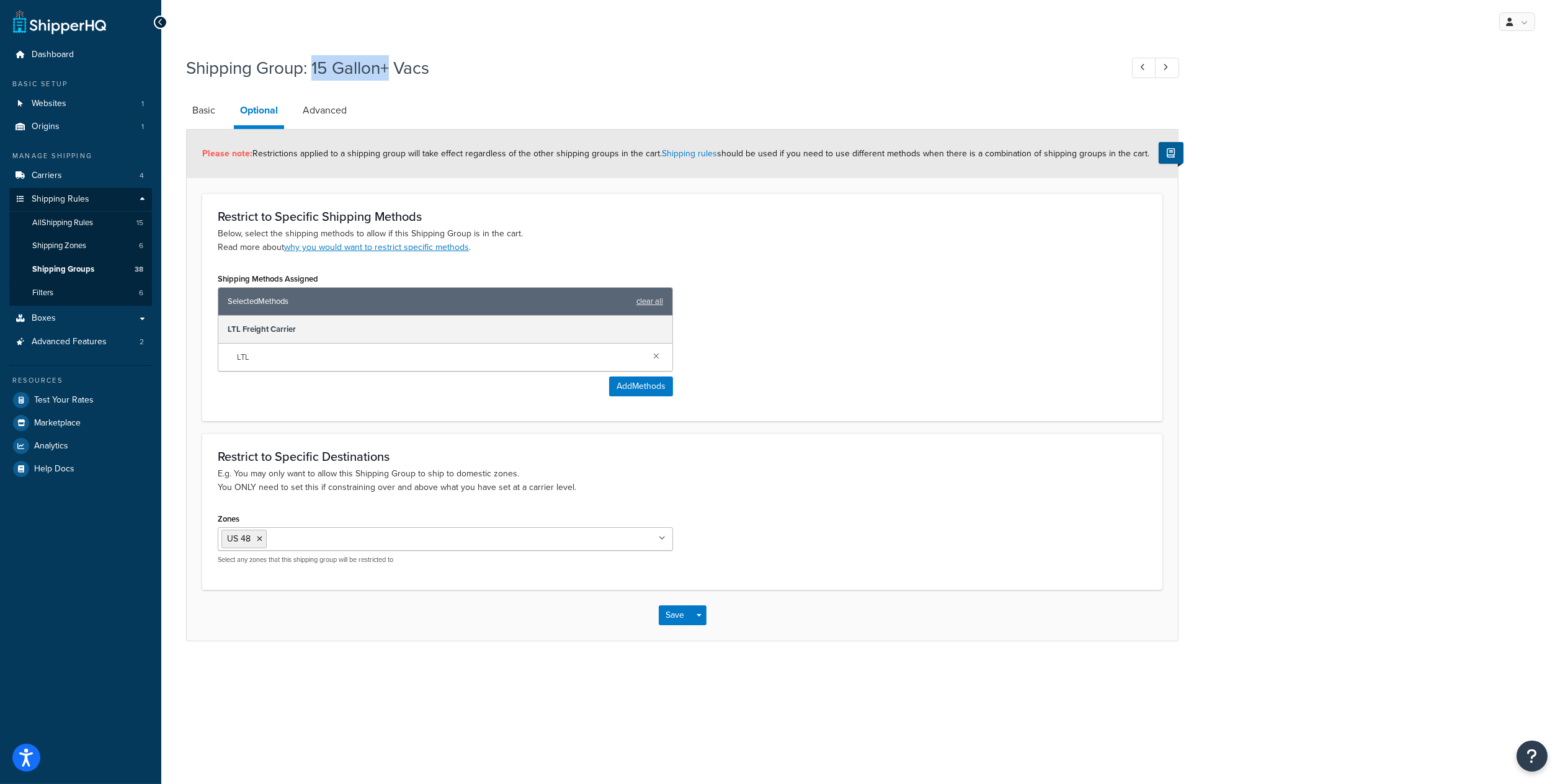
drag, startPoint x: 316, startPoint y: 68, endPoint x: 388, endPoint y: 73, distance: 72.2
click at [388, 73] on h1 "Shipping Group: 15 Gallon+ Vacs" at bounding box center [647, 67] width 923 height 24
click at [331, 103] on link "Advanced" at bounding box center [325, 110] width 57 height 30
select select "250"
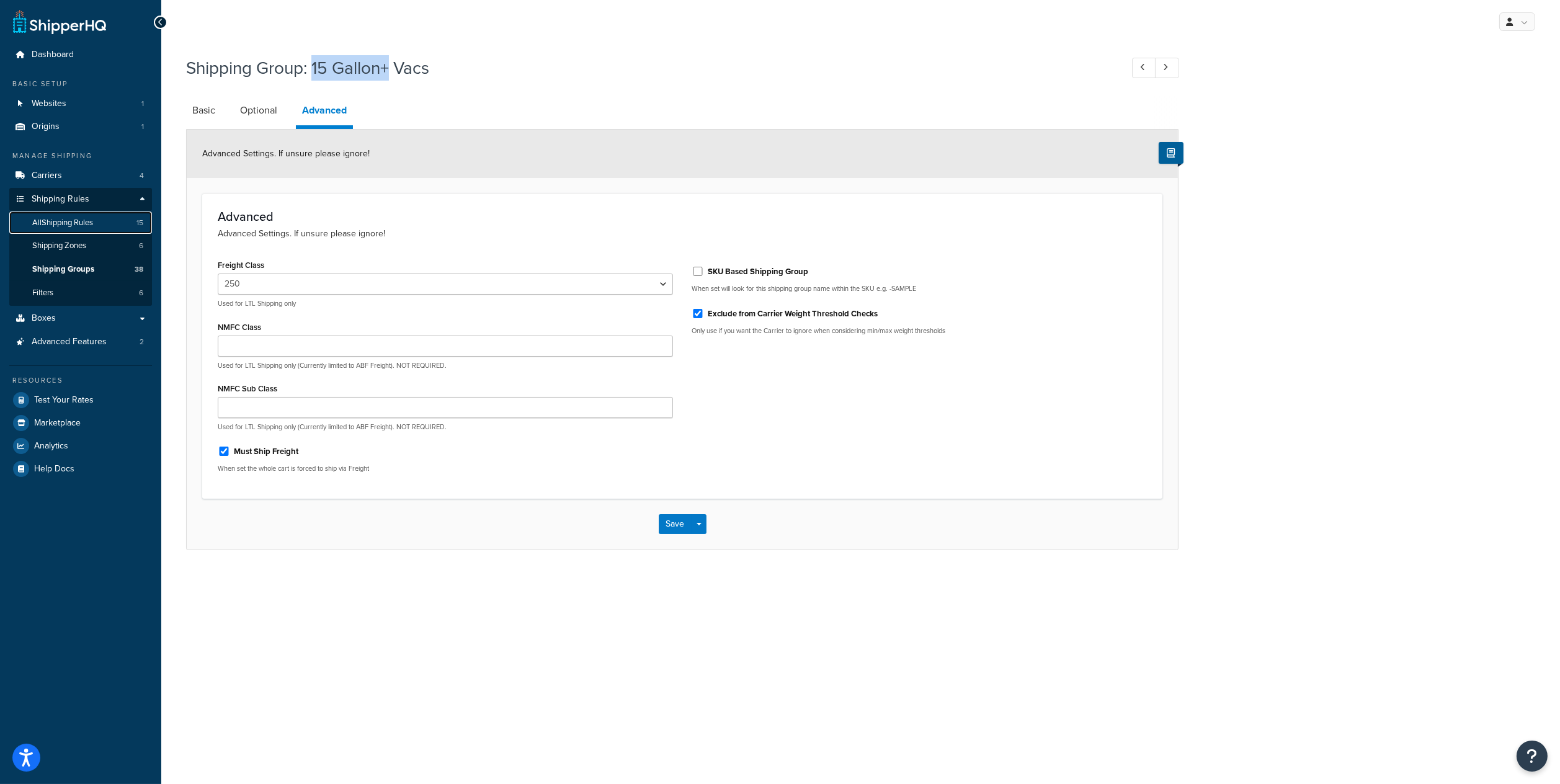
click at [88, 214] on link "All Shipping Rules 15" at bounding box center [80, 223] width 142 height 23
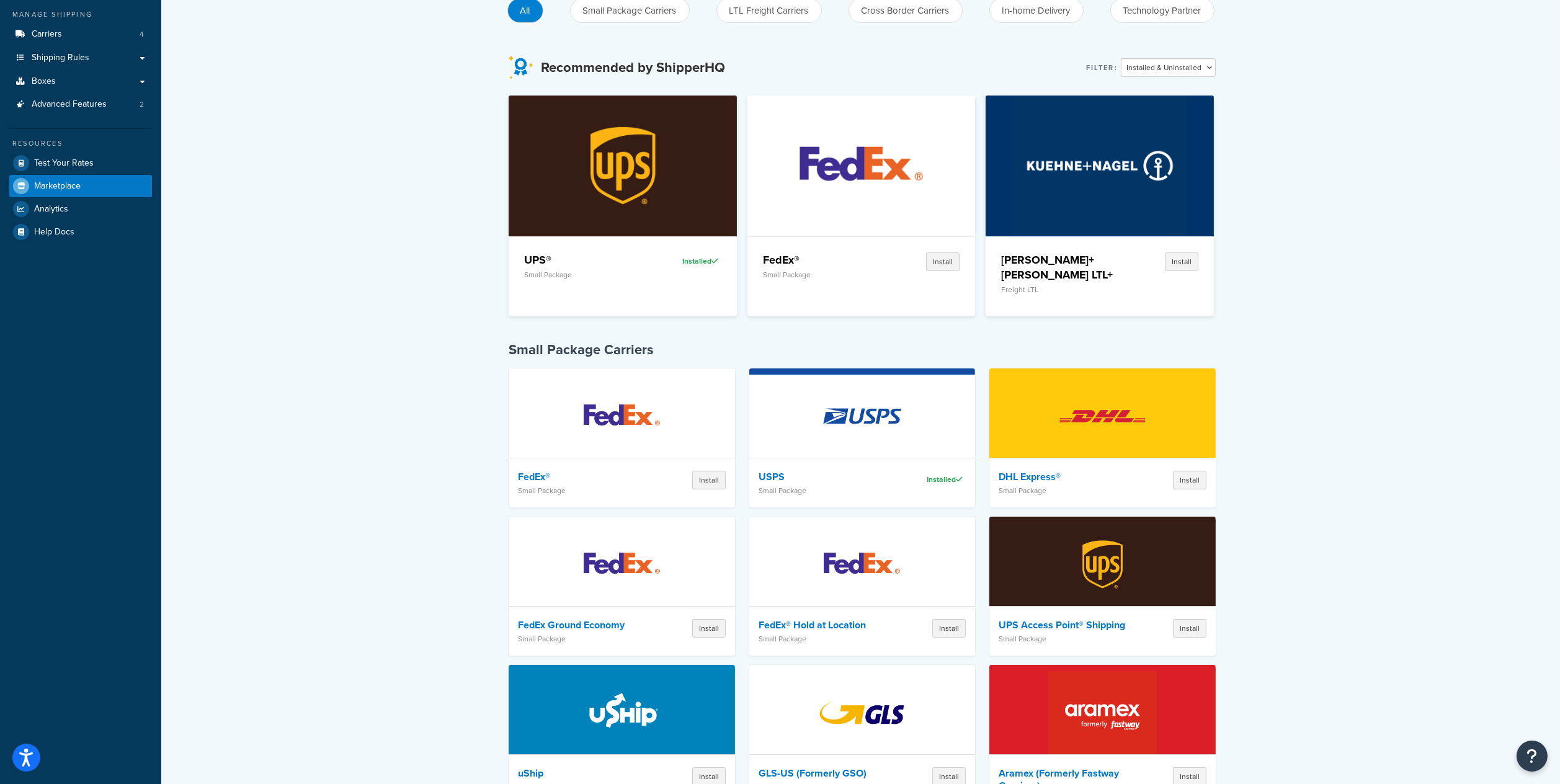
scroll to position [165, 0]
